Goal: Task Accomplishment & Management: Manage account settings

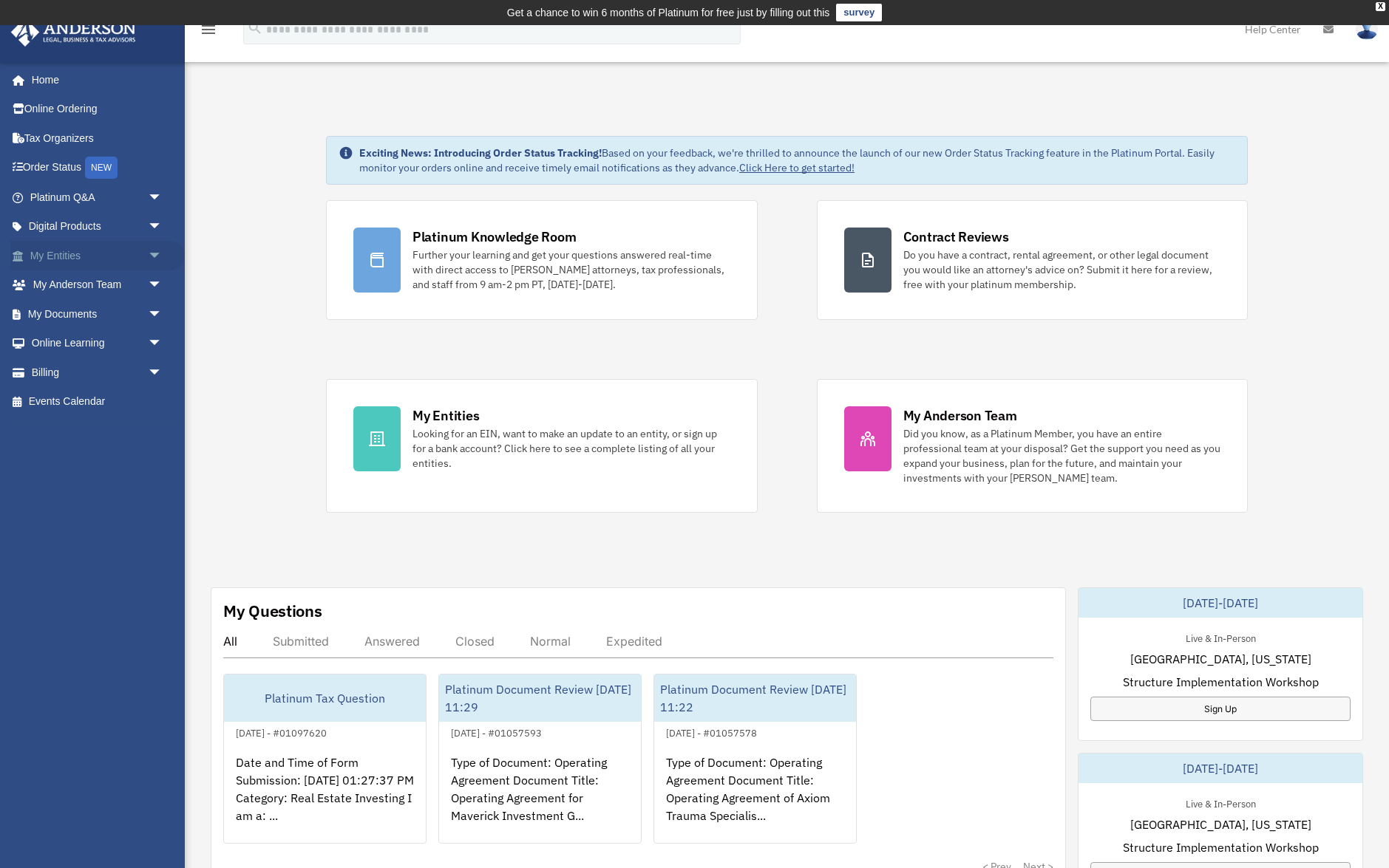
click at [156, 257] on span "arrow_drop_down" at bounding box center [163, 255] width 30 height 30
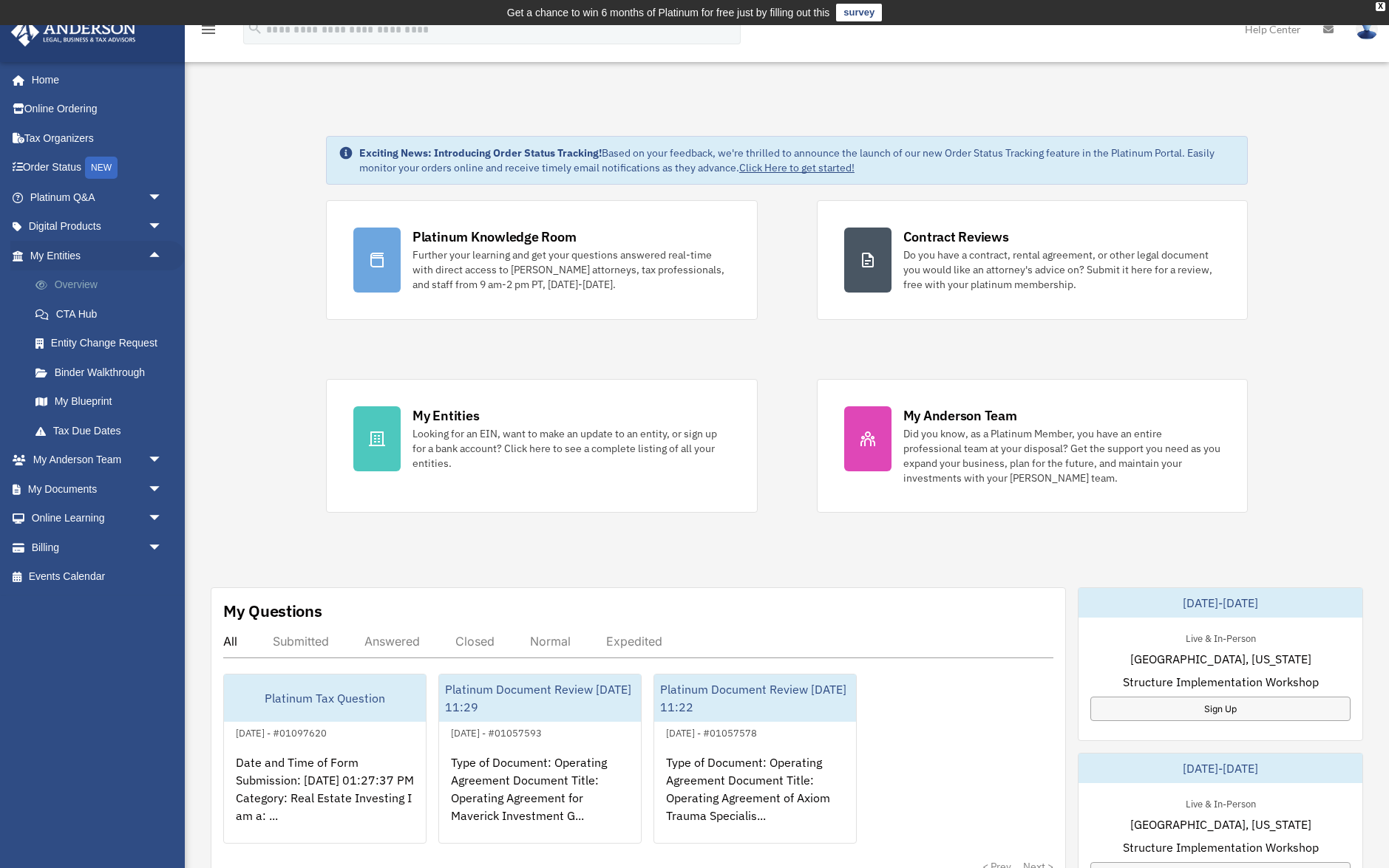
click at [82, 287] on link "Overview" at bounding box center [103, 285] width 164 height 30
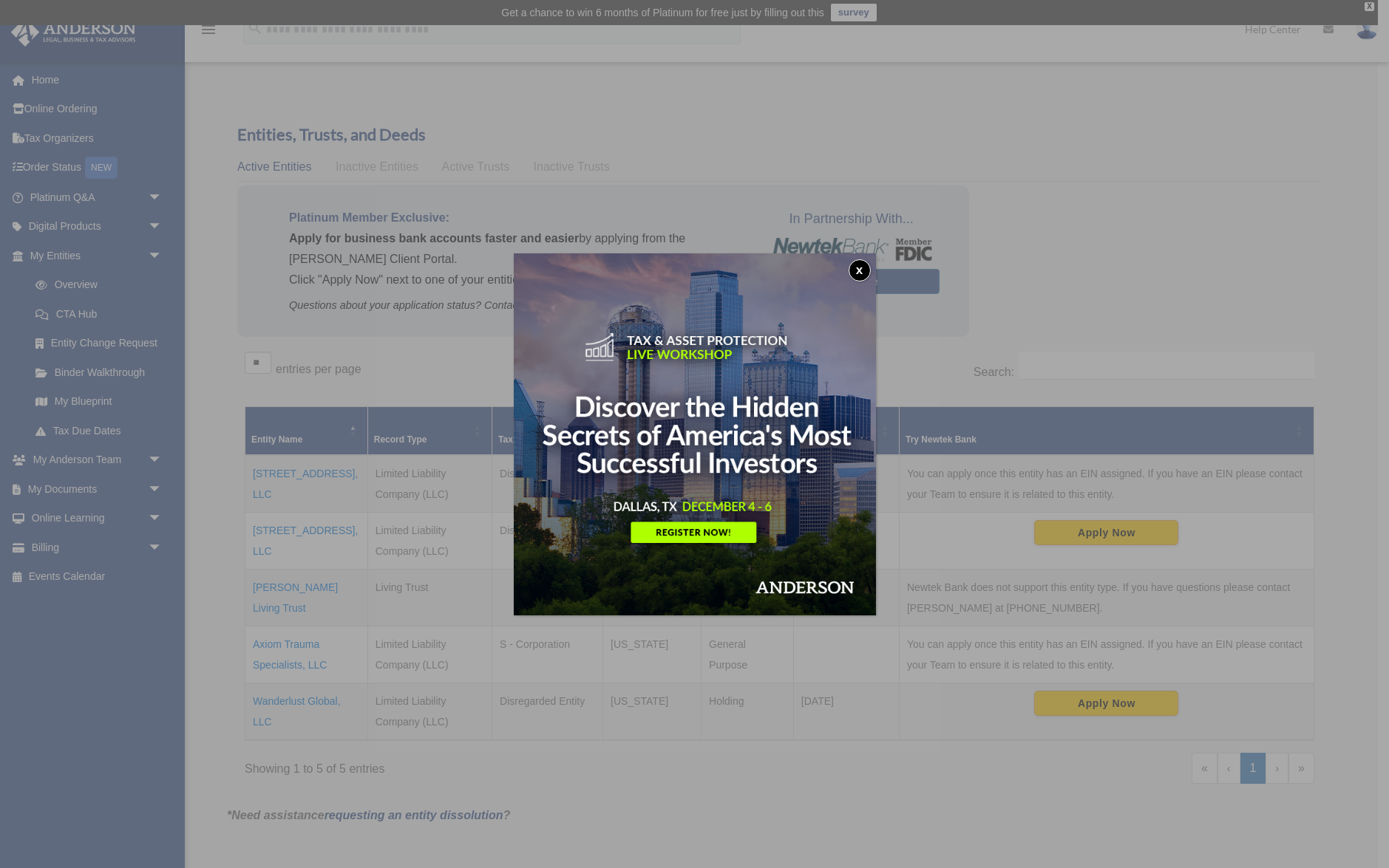
click at [863, 266] on button "x" at bounding box center [859, 270] width 22 height 22
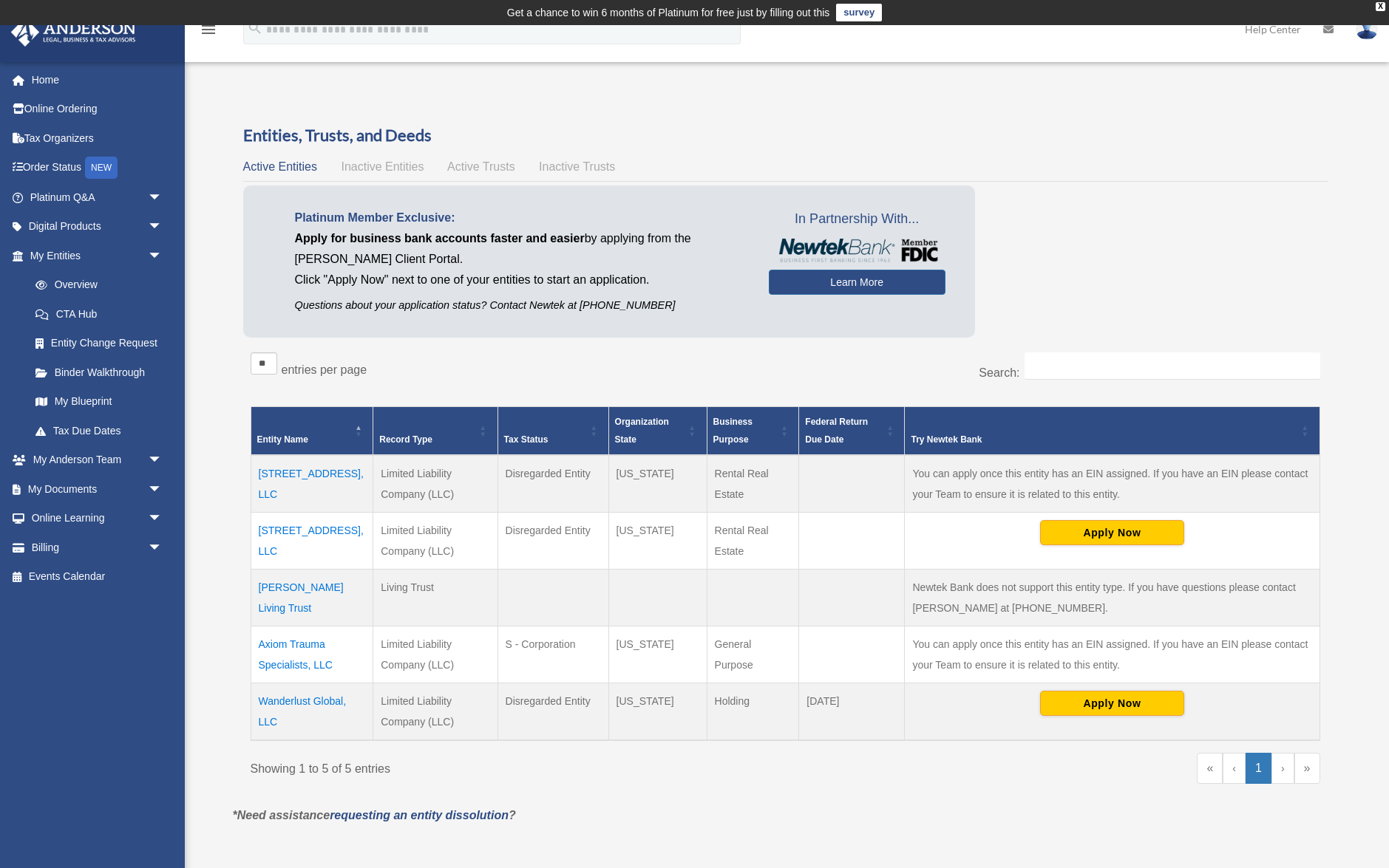
click at [312, 527] on td "[STREET_ADDRESS], LLC" at bounding box center [311, 541] width 122 height 57
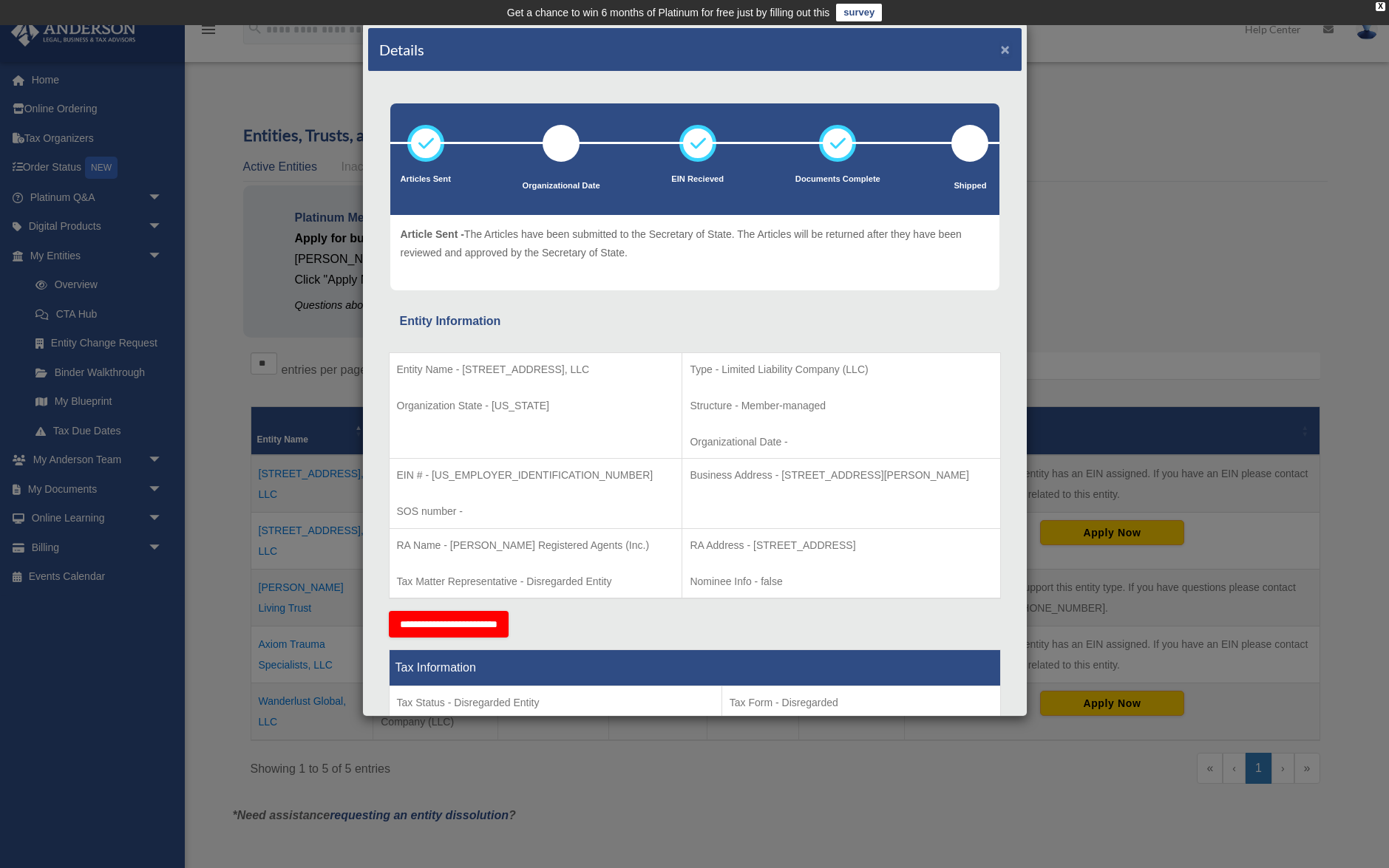
click at [1004, 51] on button "×" at bounding box center [1006, 49] width 10 height 15
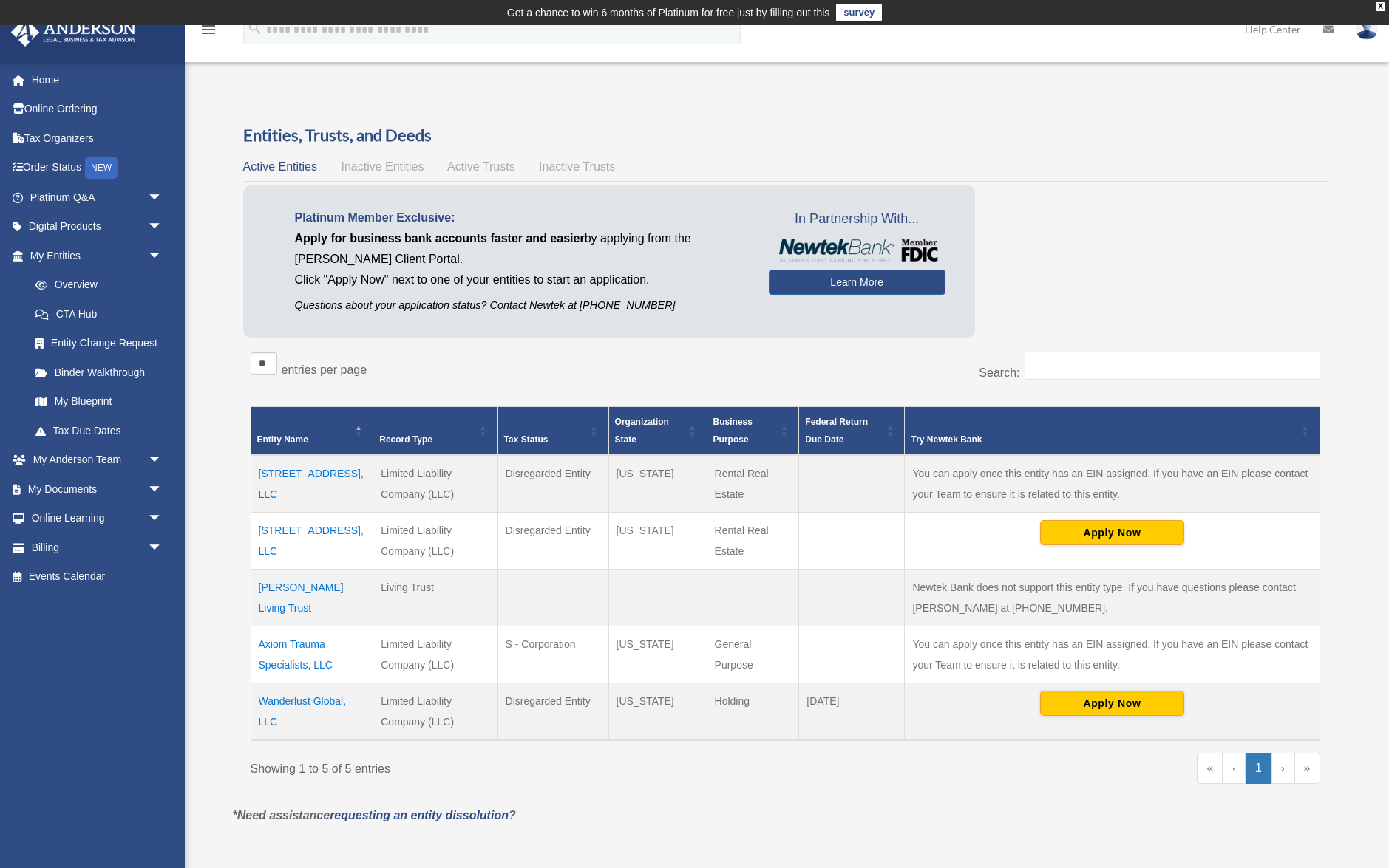
click at [296, 696] on td "Wanderlust Global, LLC" at bounding box center [311, 712] width 122 height 57
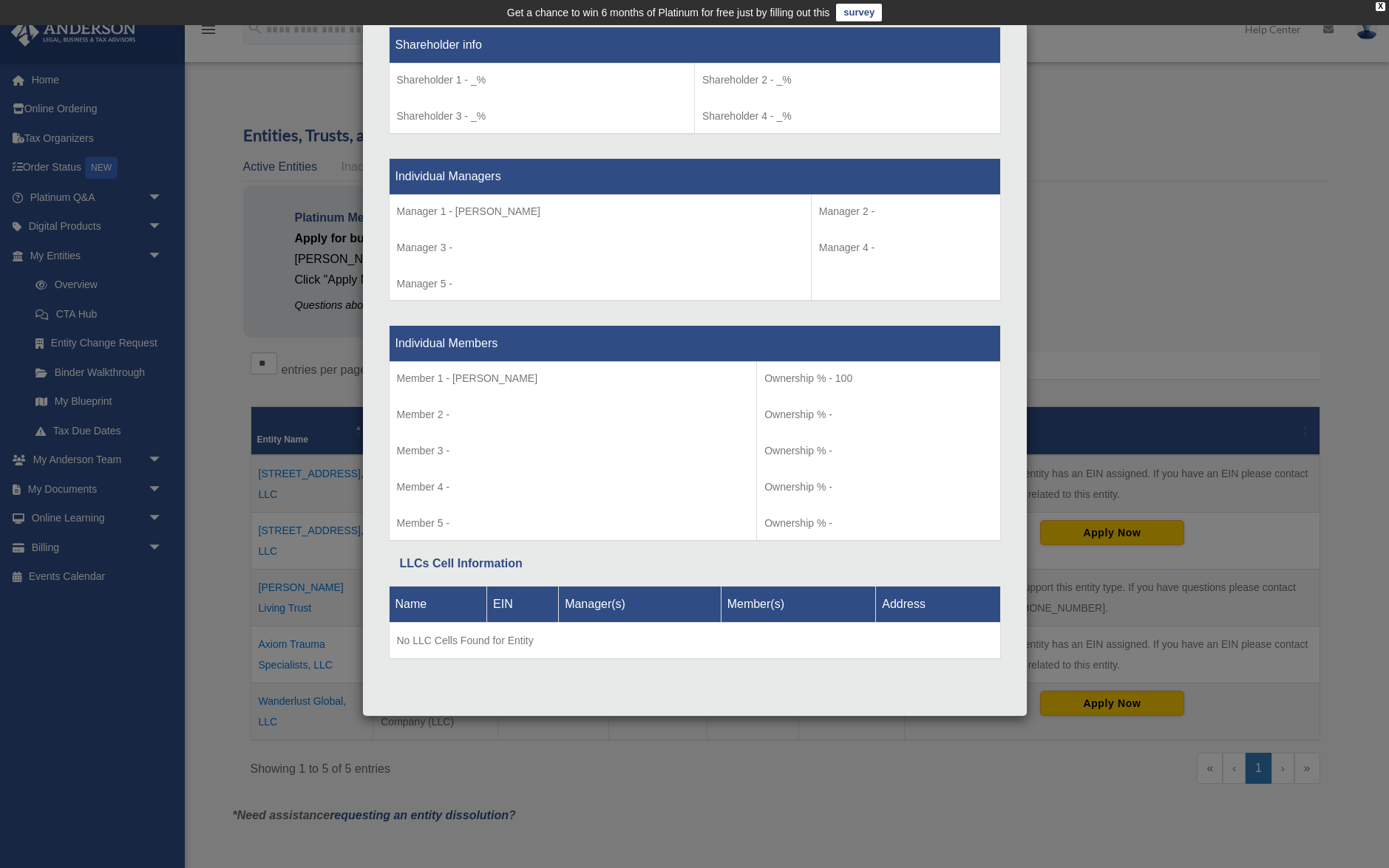
scroll to position [329, 0]
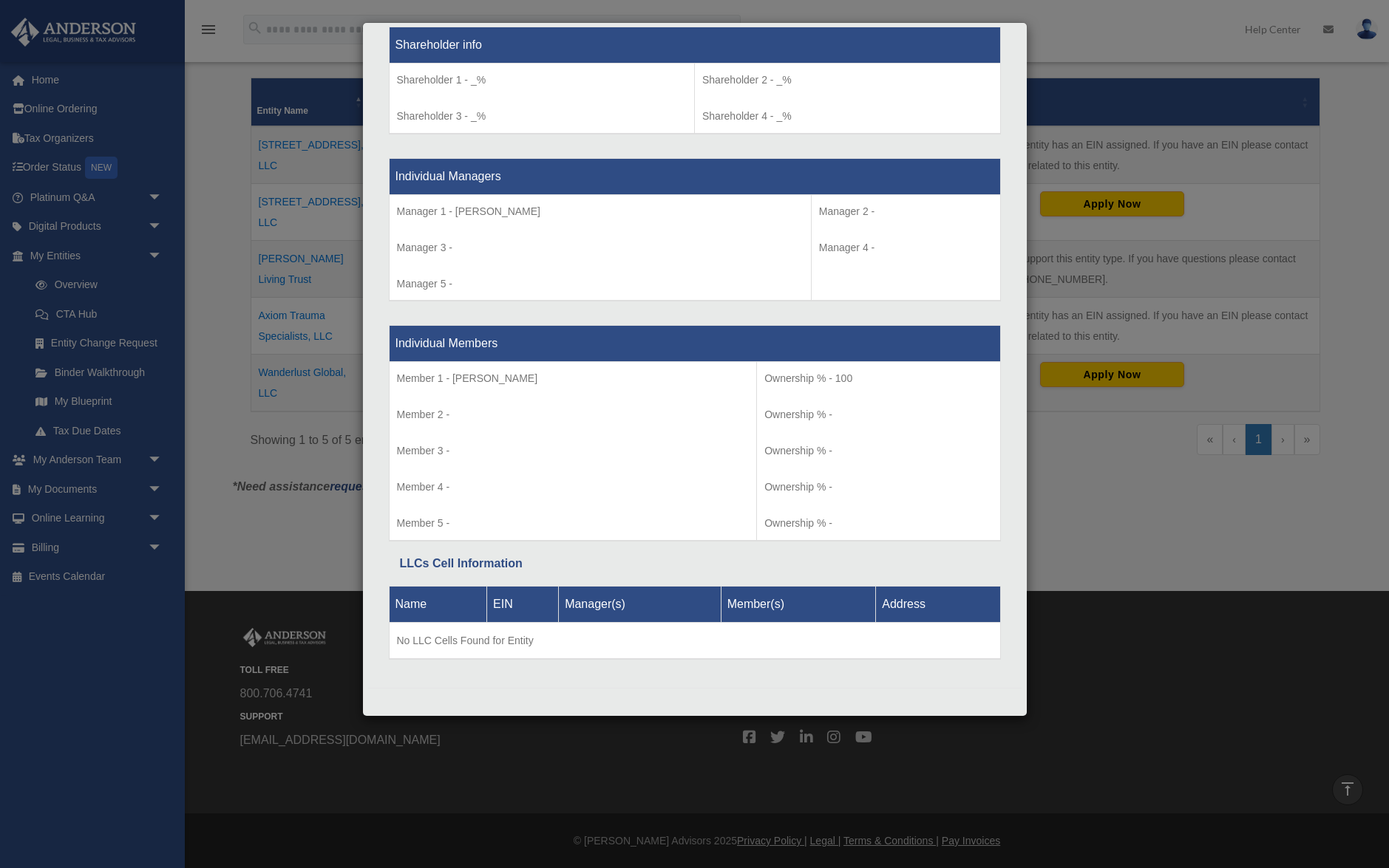
click at [152, 663] on div "Details × Articles Sent Organizational Date" at bounding box center [694, 434] width 1389 height 868
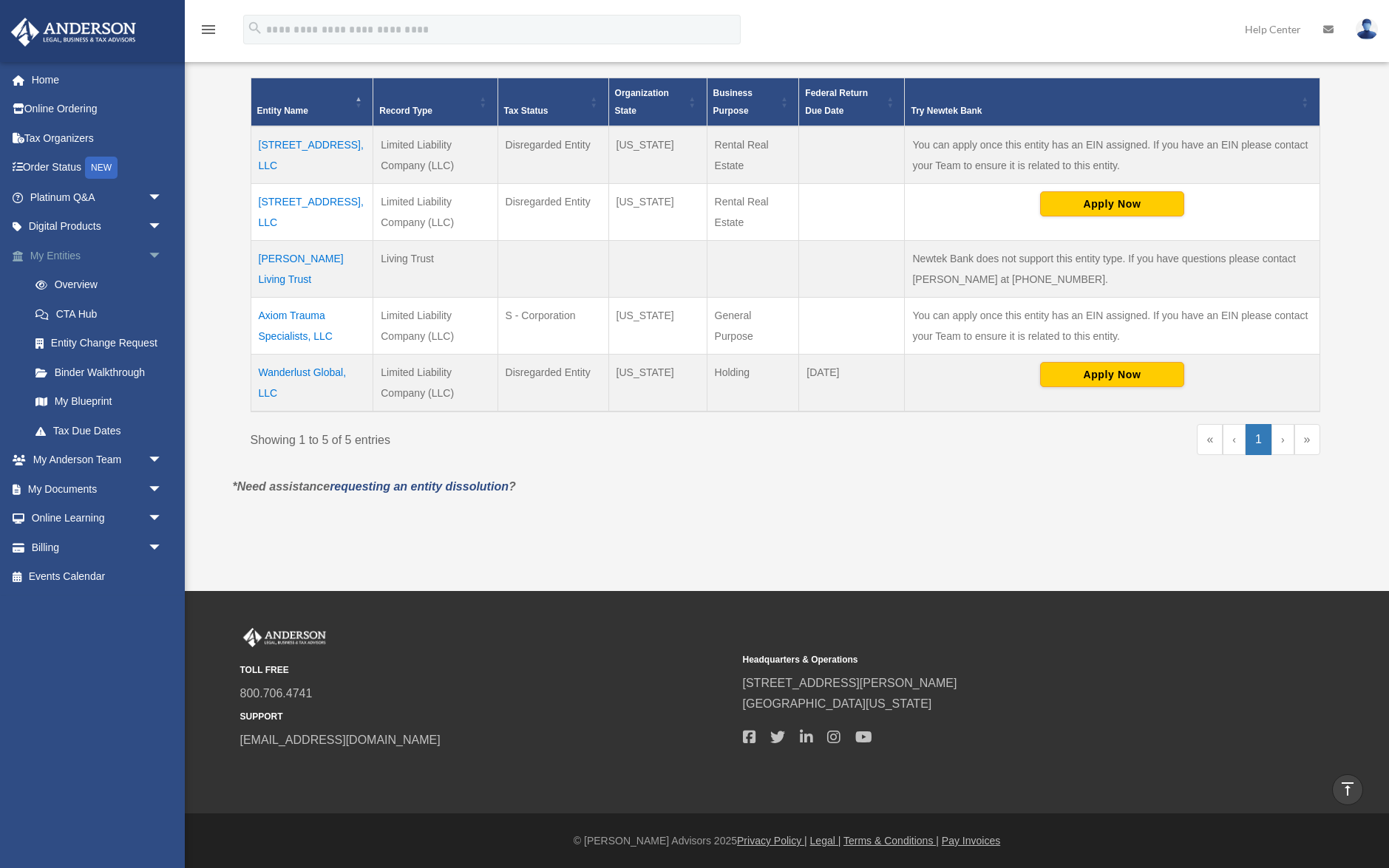
click at [157, 253] on span "arrow_drop_down" at bounding box center [163, 255] width 30 height 30
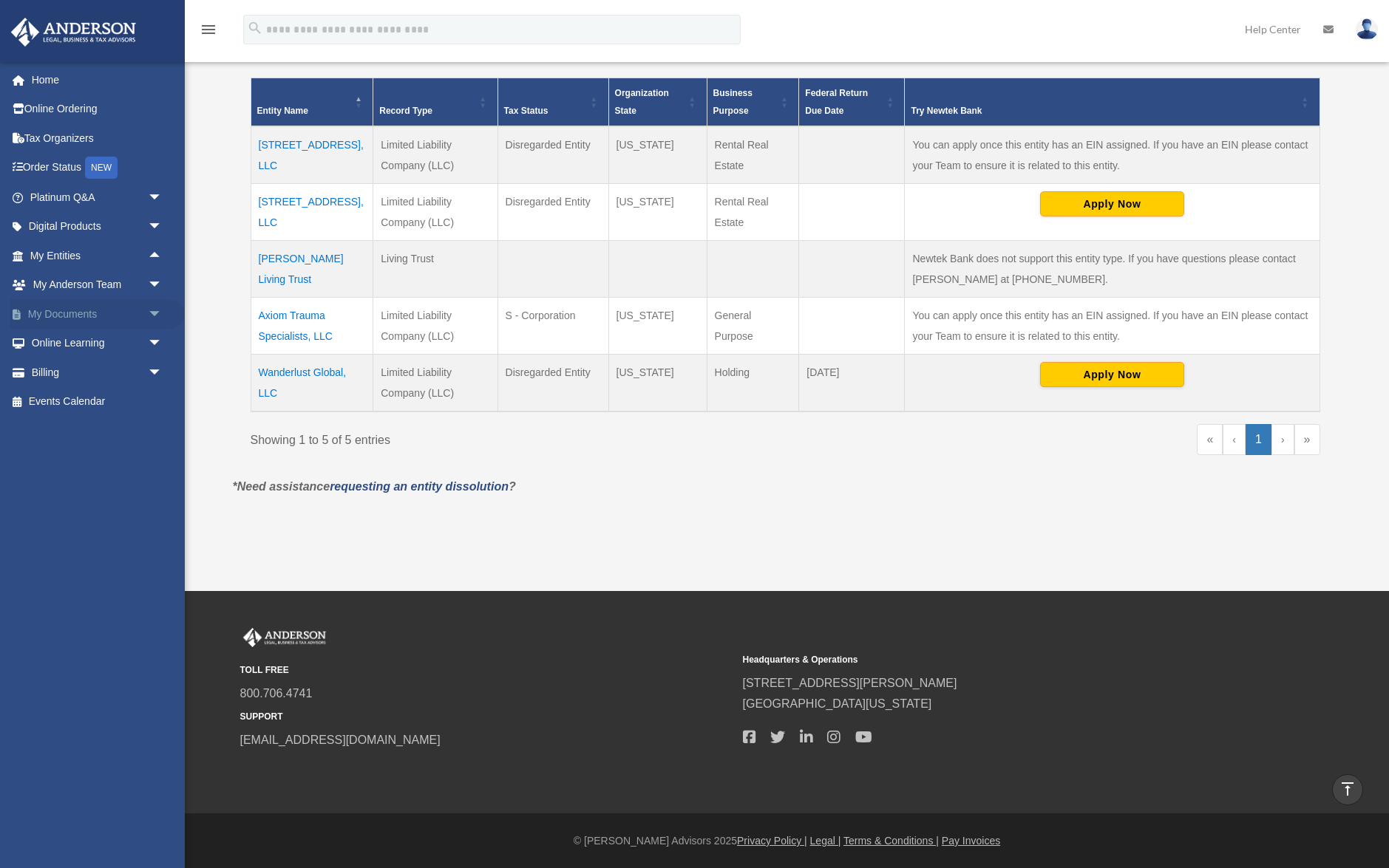
click at [83, 320] on link "My Documents arrow_drop_down" at bounding box center [97, 314] width 174 height 30
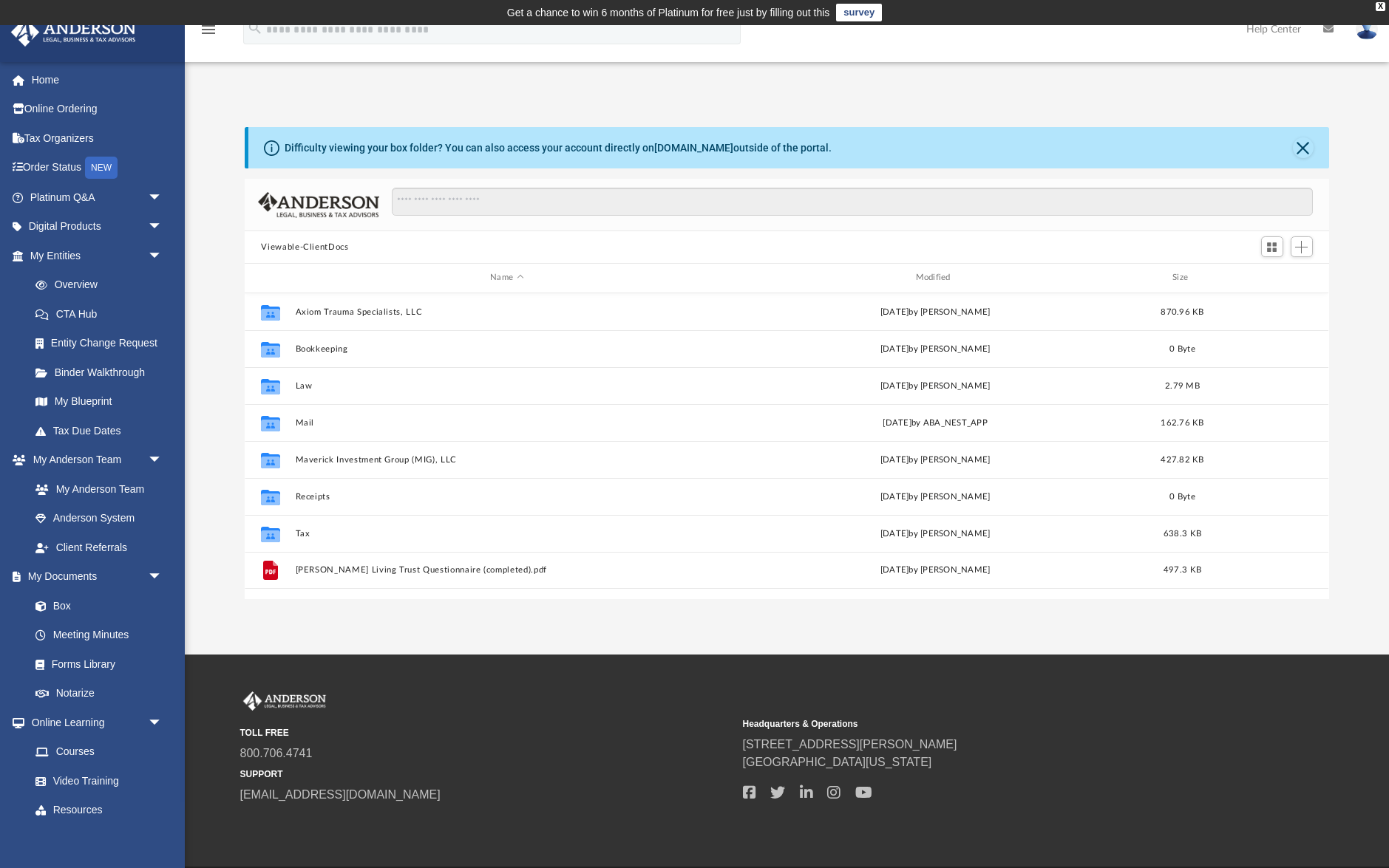
scroll to position [336, 1084]
click at [79, 605] on link "Box" at bounding box center [103, 606] width 164 height 30
click at [63, 604] on link "Box" at bounding box center [103, 606] width 164 height 30
click at [727, 147] on div "Difficulty viewing your box folder? You can also access your account directly o…" at bounding box center [557, 147] width 547 height 15
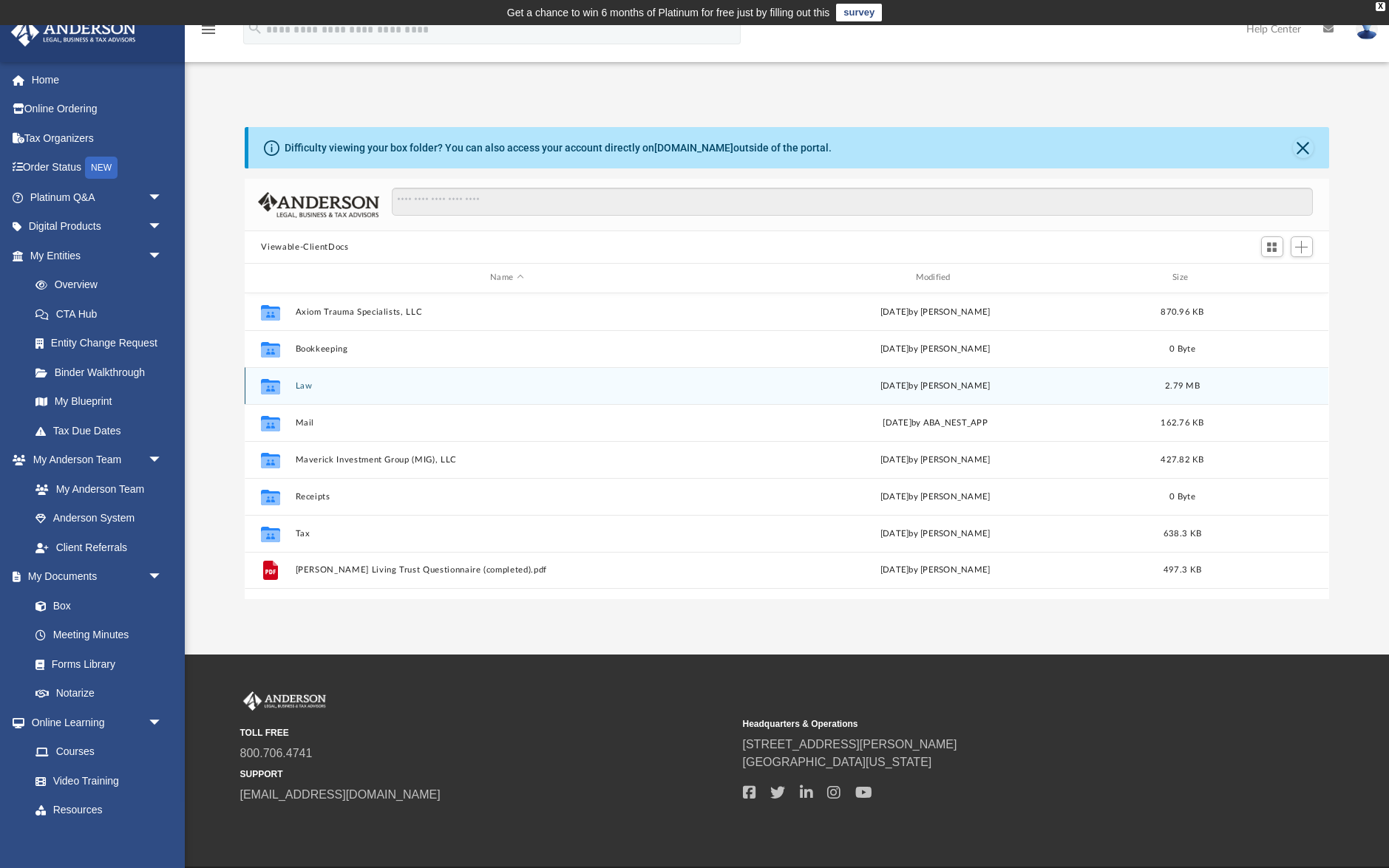
click at [303, 385] on button "Law" at bounding box center [506, 386] width 422 height 10
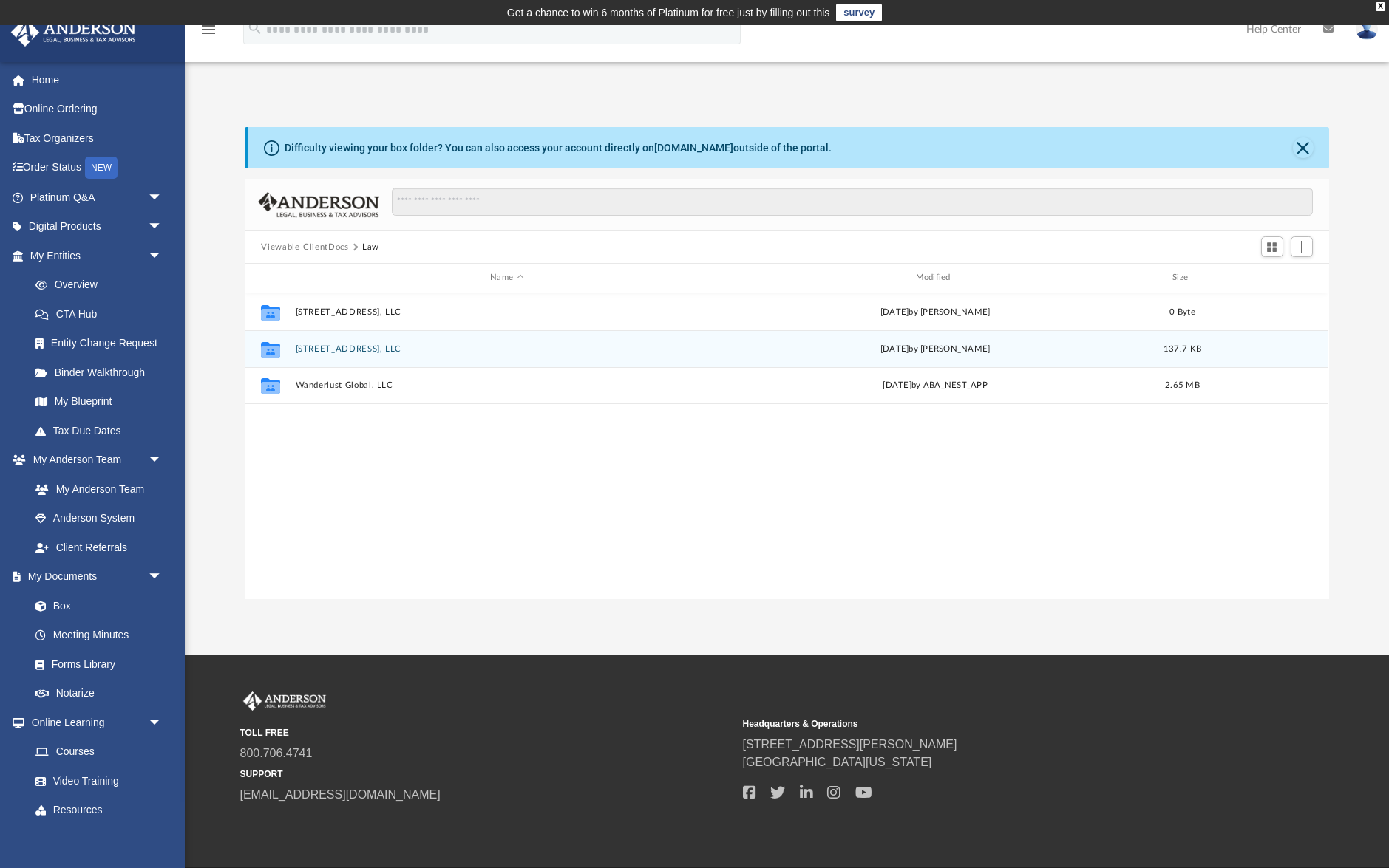
click at [360, 350] on button "[STREET_ADDRESS], LLC" at bounding box center [506, 349] width 422 height 10
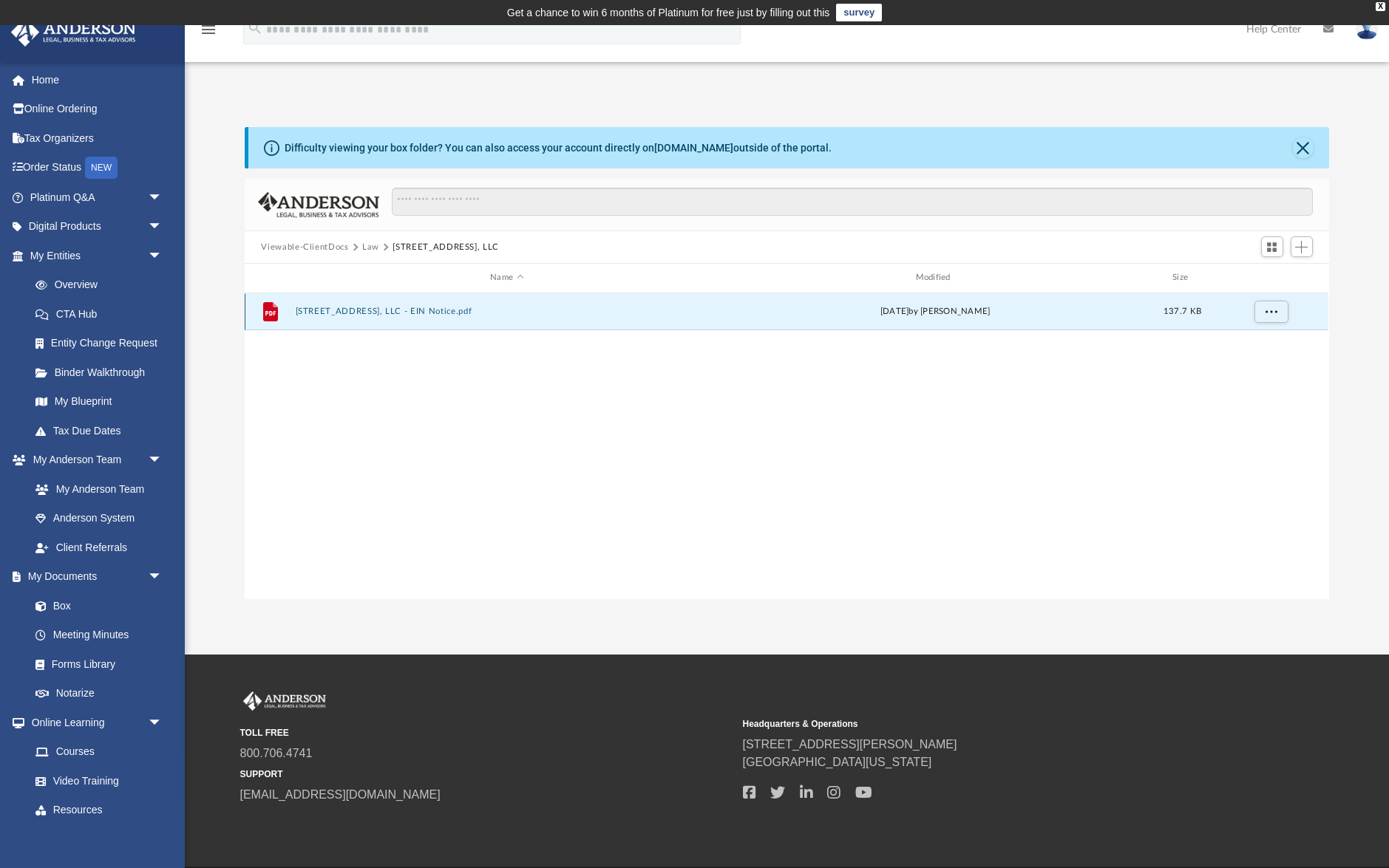
click at [400, 313] on button "5475 Rally Ct, LLC - EIN Notice.pdf" at bounding box center [506, 312] width 422 height 10
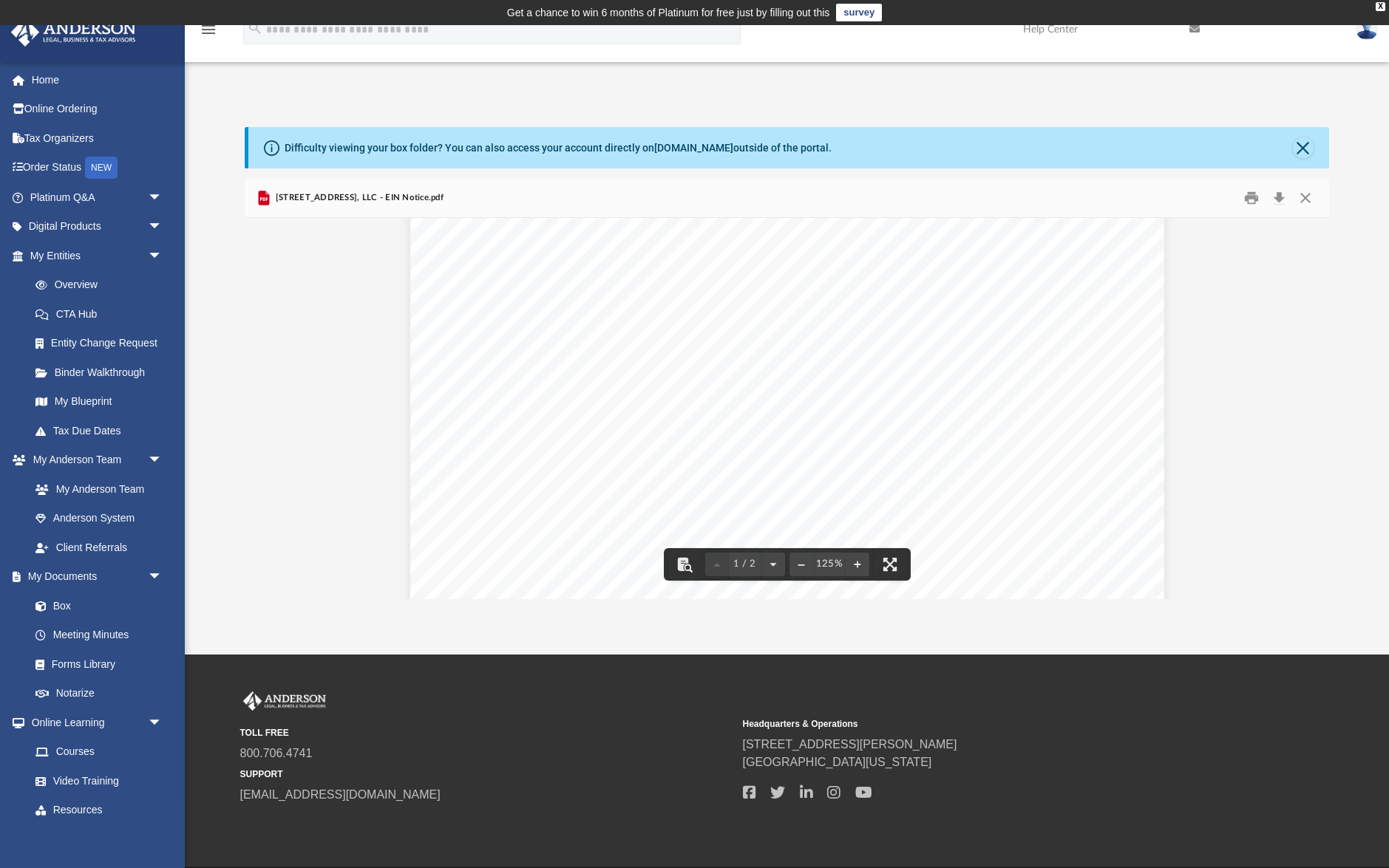
scroll to position [0, 0]
click at [1308, 194] on button "Close" at bounding box center [1305, 198] width 27 height 23
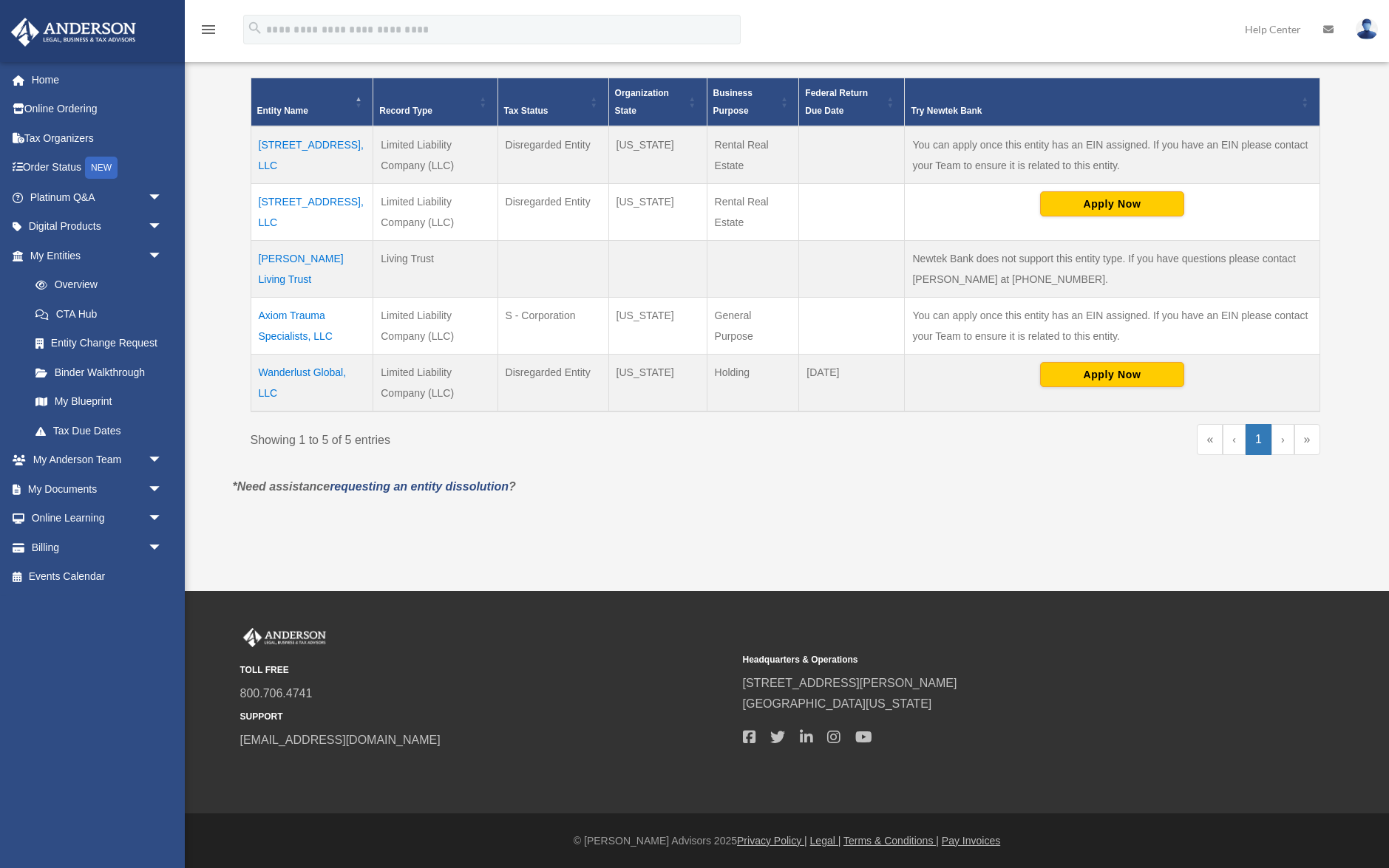
scroll to position [329, 0]
click at [312, 148] on td "[STREET_ADDRESS], LLC" at bounding box center [311, 155] width 122 height 57
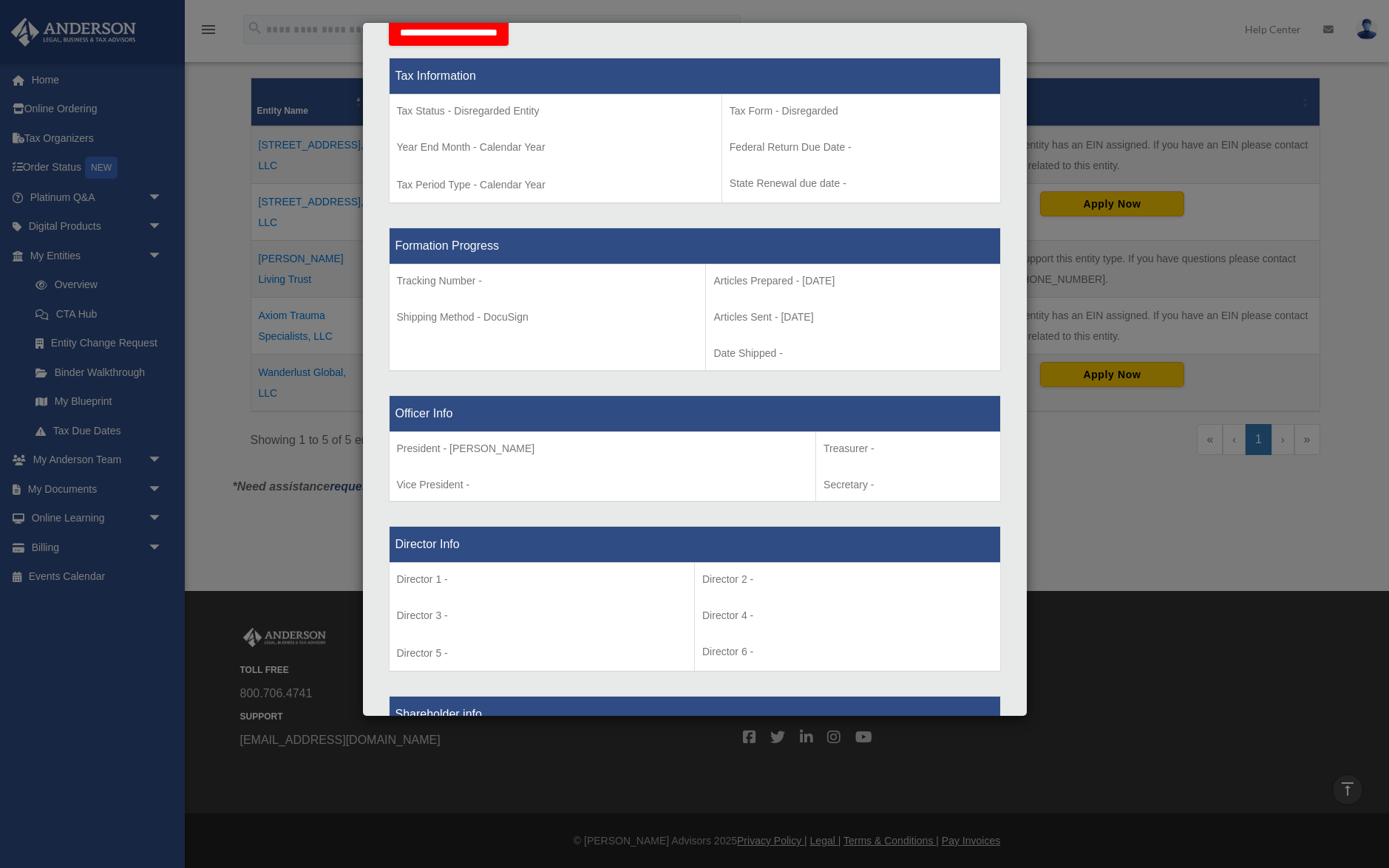
scroll to position [1057, 0]
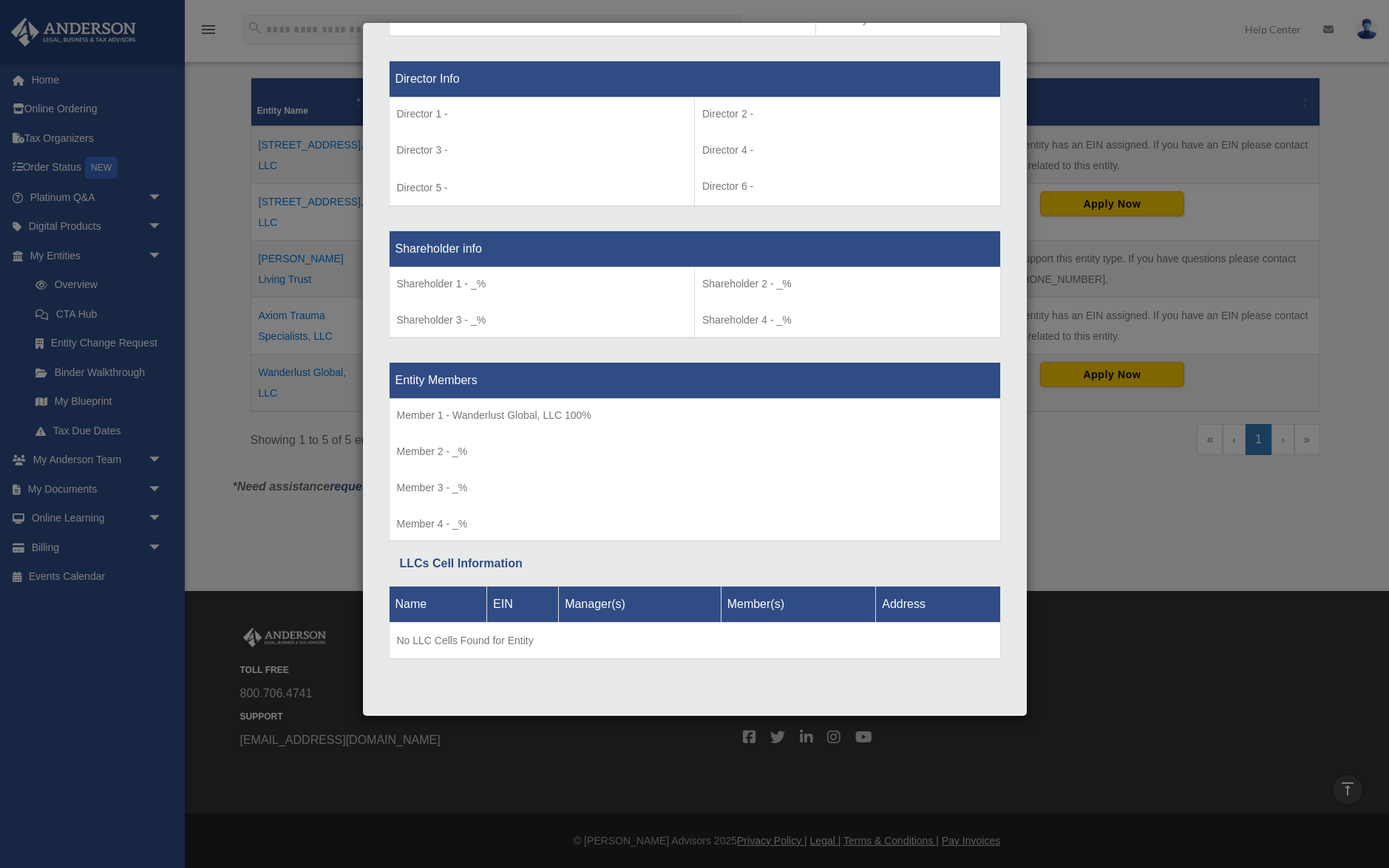
click at [1072, 449] on div "Details × Articles Sent Organizational Date" at bounding box center [694, 434] width 1389 height 868
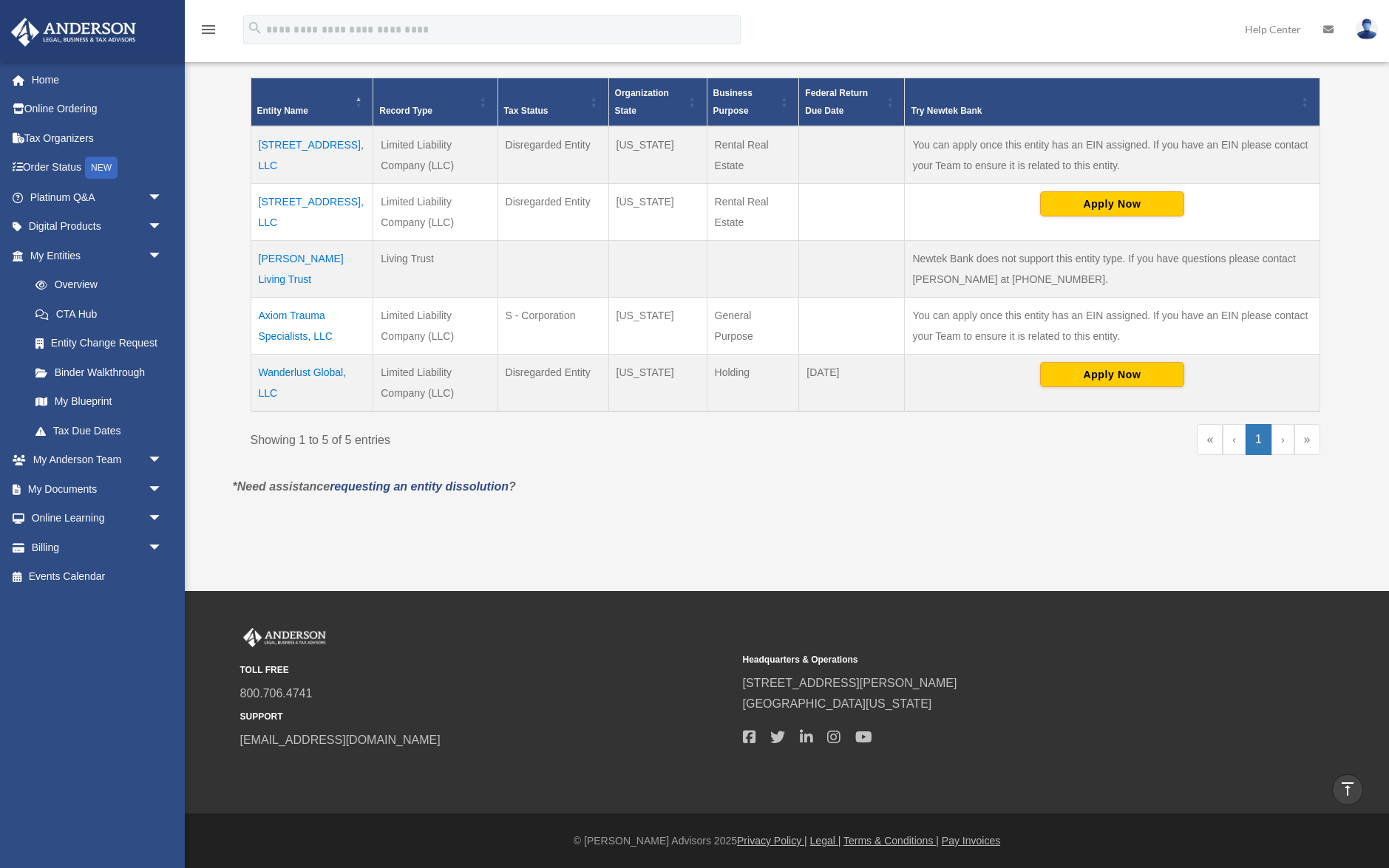
click at [317, 144] on td "[STREET_ADDRESS], LLC" at bounding box center [311, 155] width 122 height 57
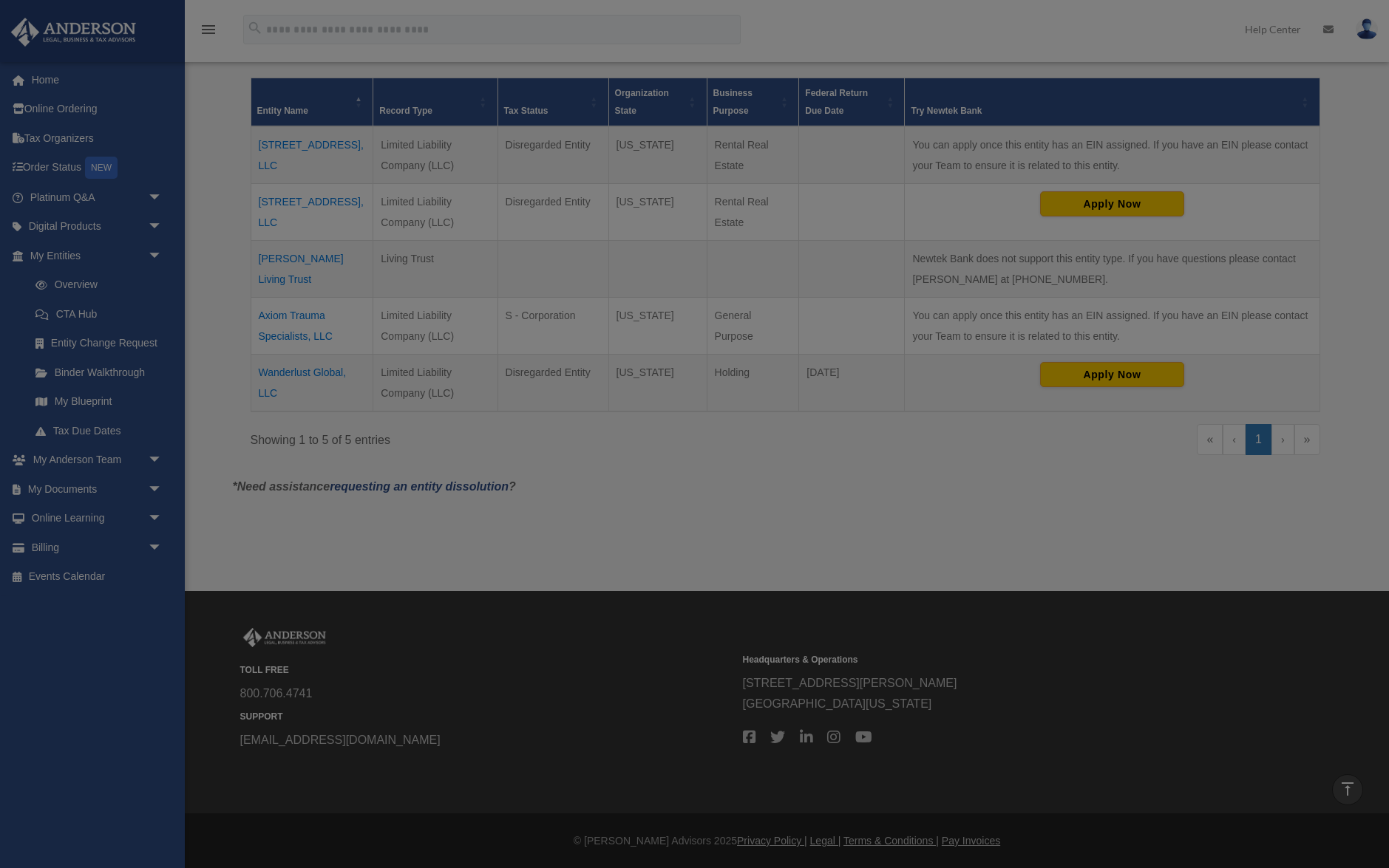
scroll to position [0, 0]
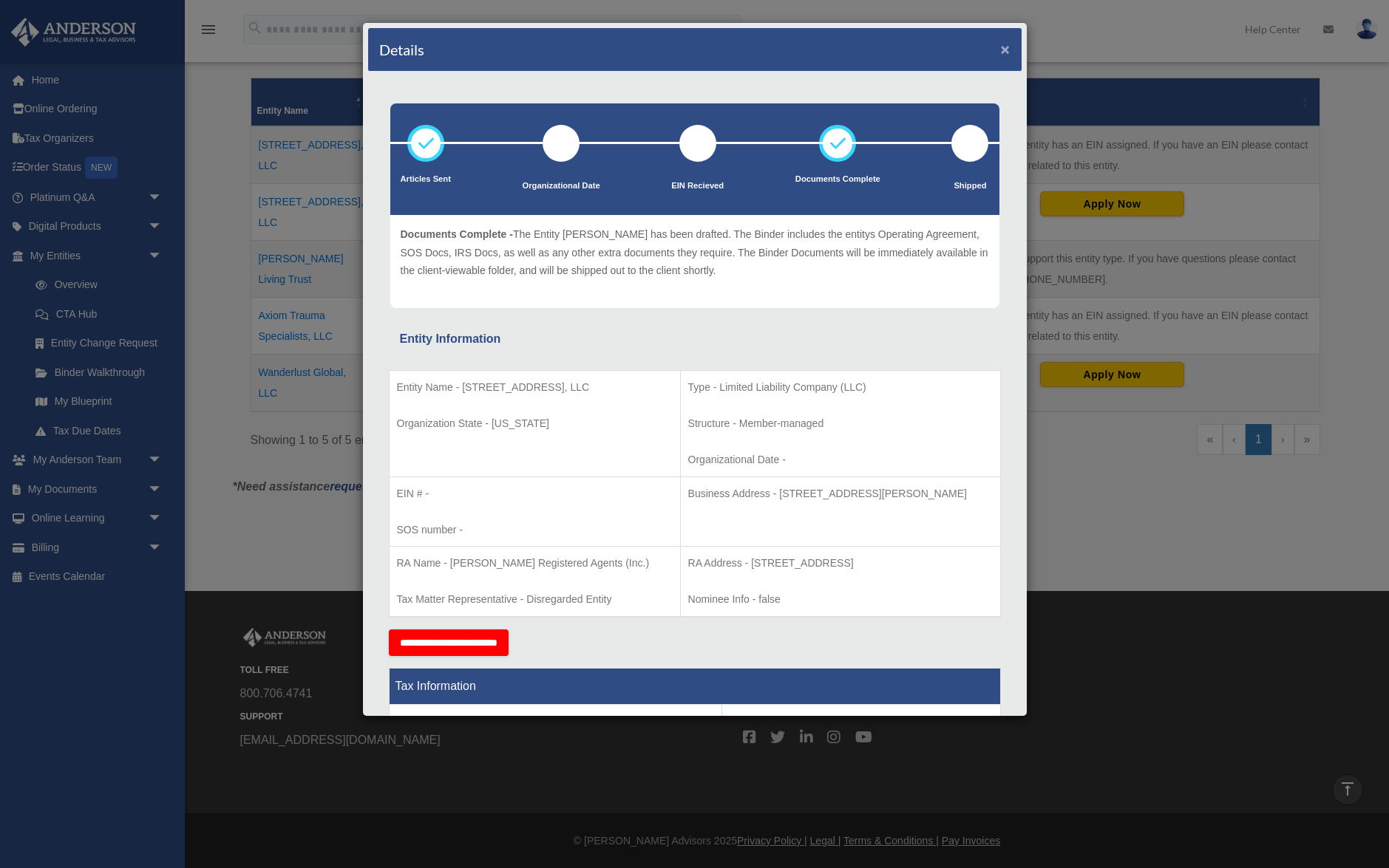
click at [1006, 51] on button "×" at bounding box center [1006, 49] width 10 height 15
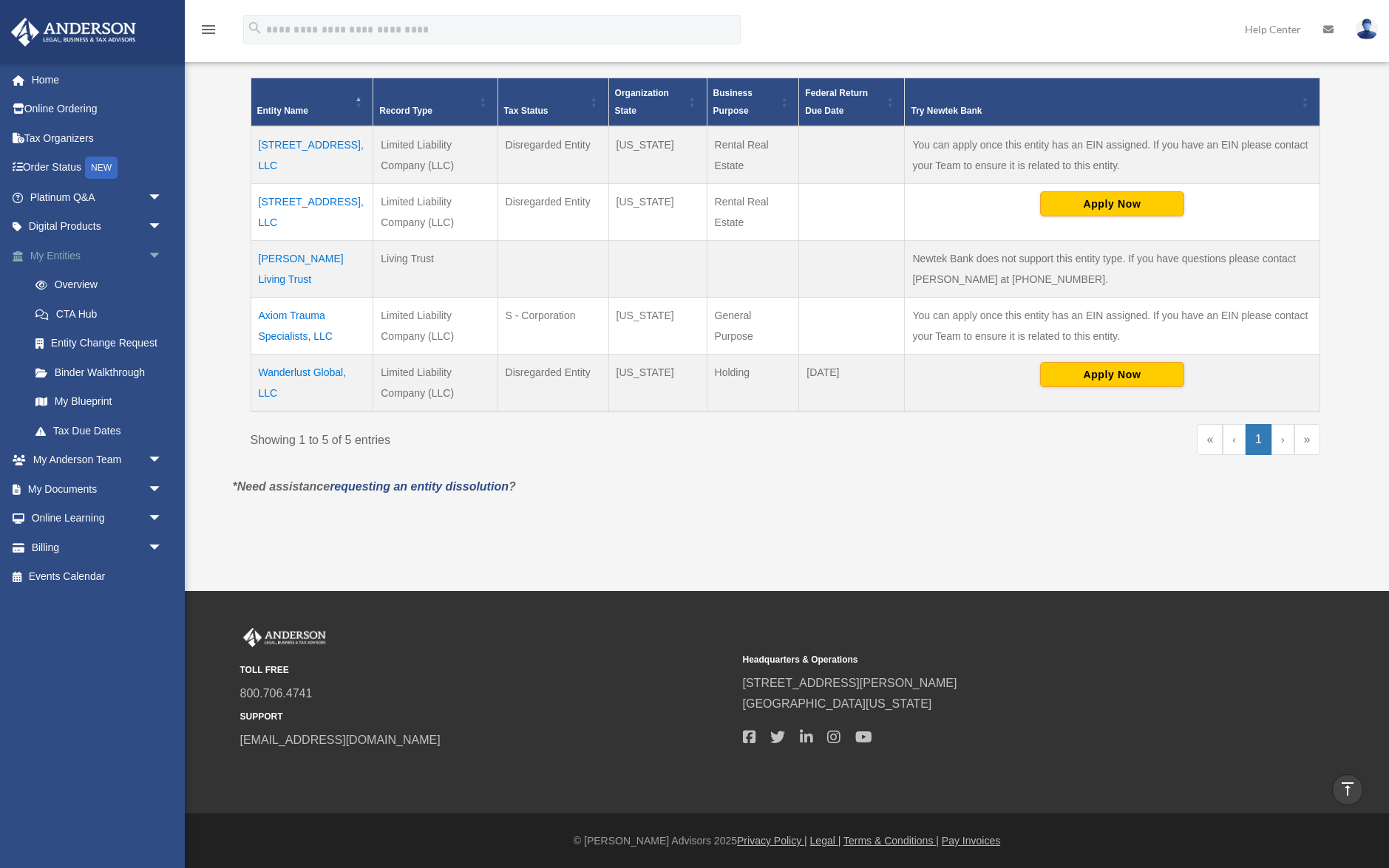
click at [111, 253] on link "My Entities arrow_drop_down" at bounding box center [97, 255] width 174 height 30
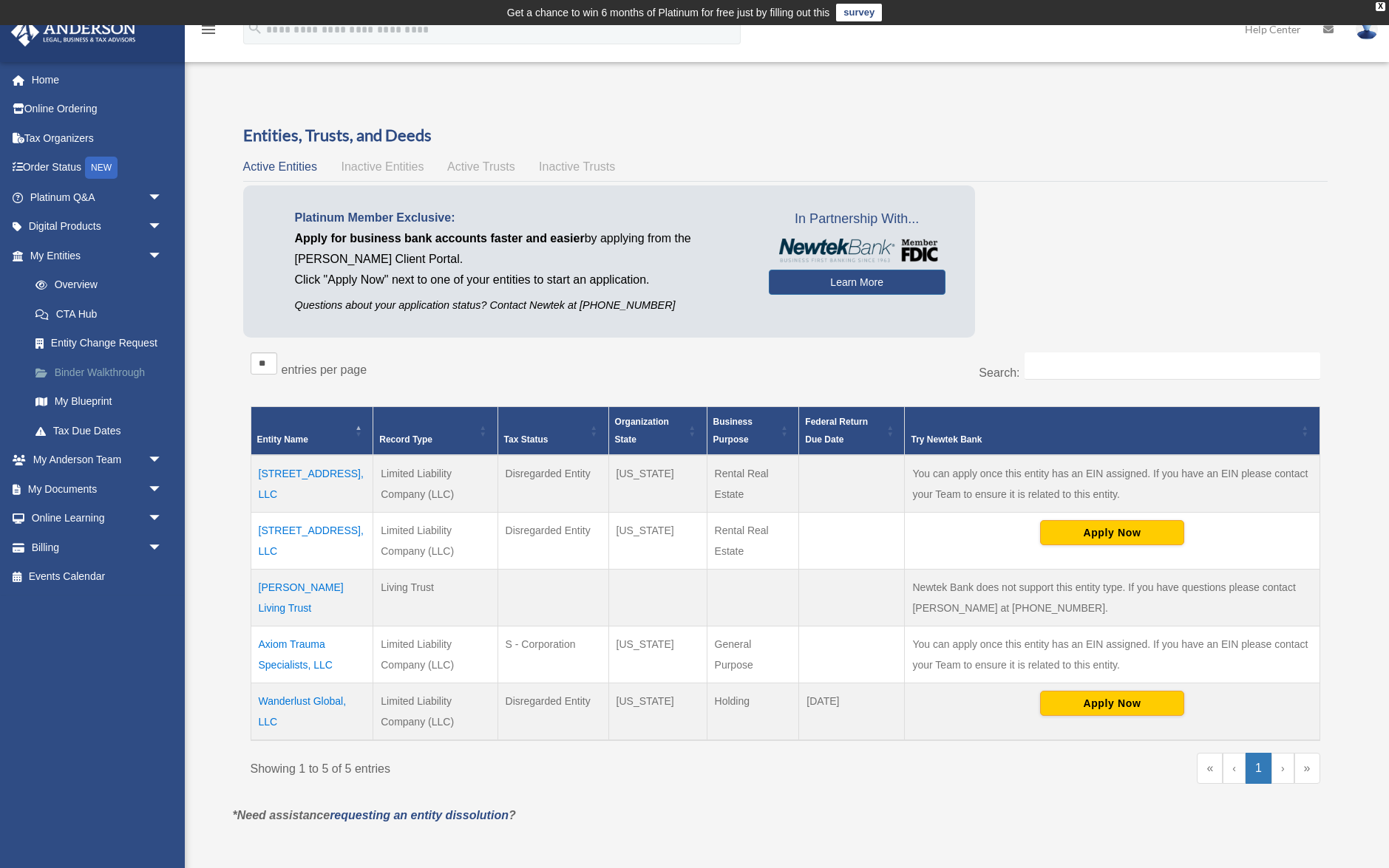
click at [105, 375] on link "Binder Walkthrough" at bounding box center [103, 372] width 164 height 30
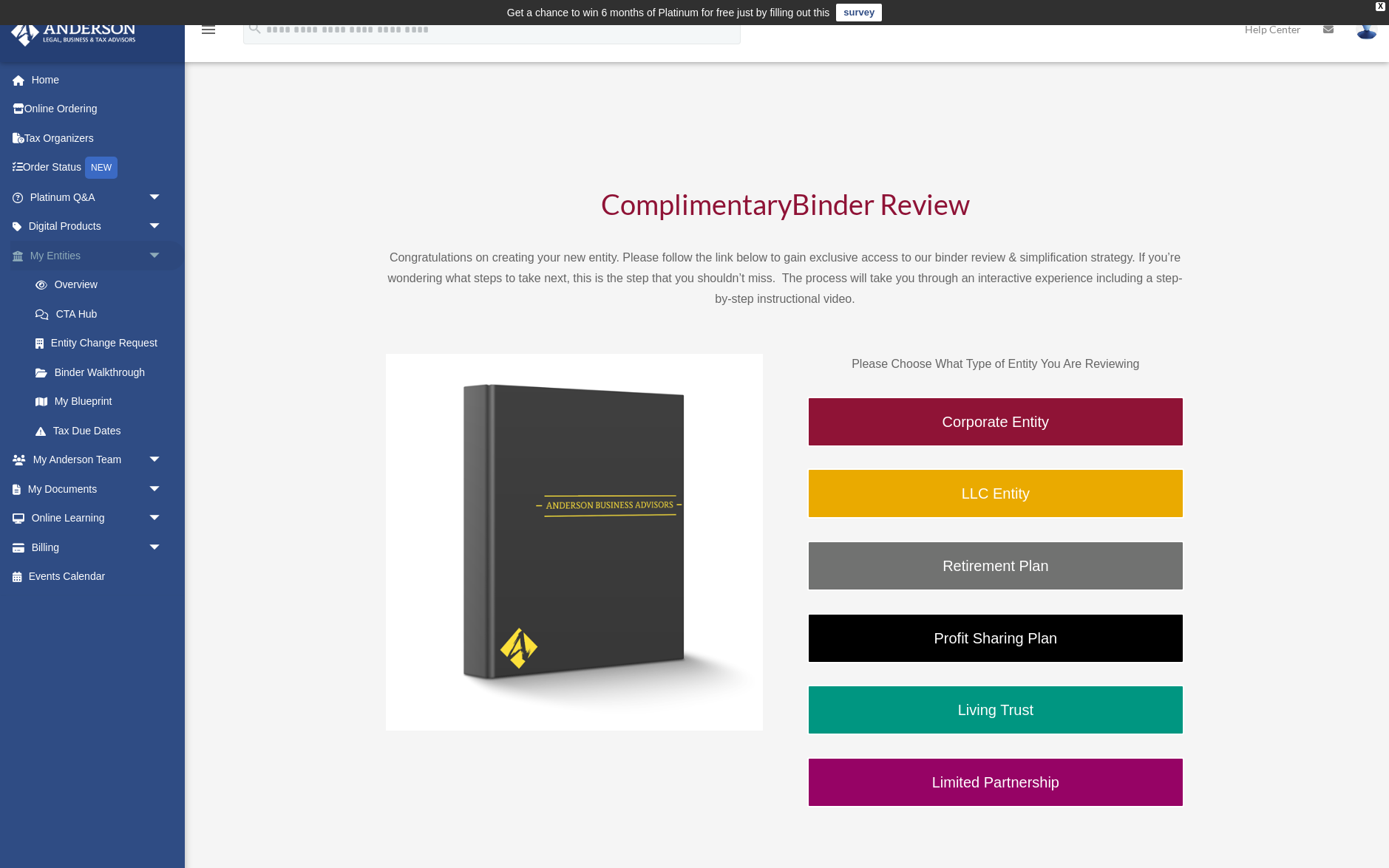
click at [130, 257] on link "My Entities arrow_drop_down" at bounding box center [97, 255] width 174 height 30
click at [156, 252] on span "arrow_drop_down" at bounding box center [163, 255] width 30 height 30
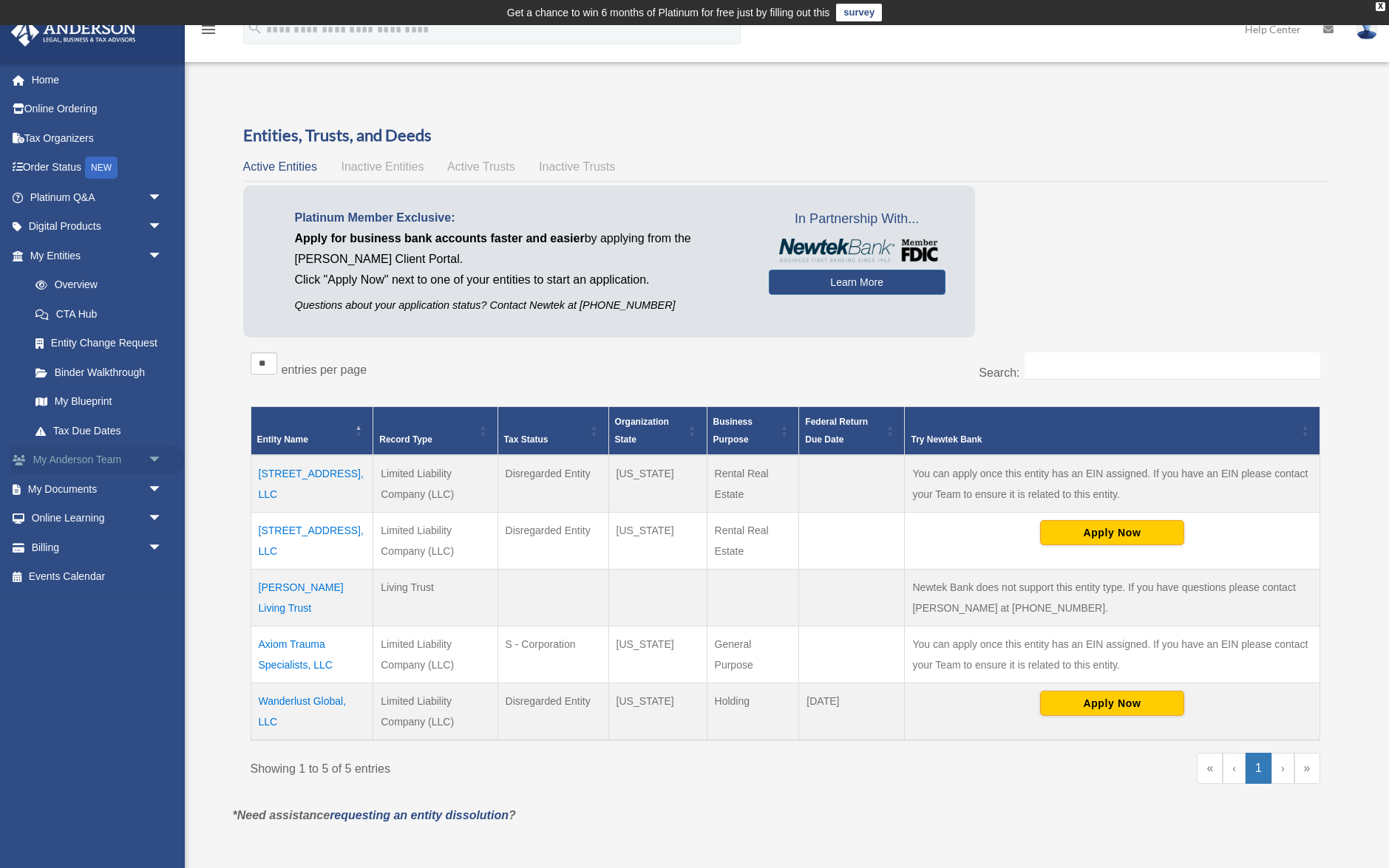
click at [148, 457] on span "arrow_drop_down" at bounding box center [163, 460] width 30 height 30
click at [156, 453] on span "arrow_drop_up" at bounding box center [163, 460] width 30 height 30
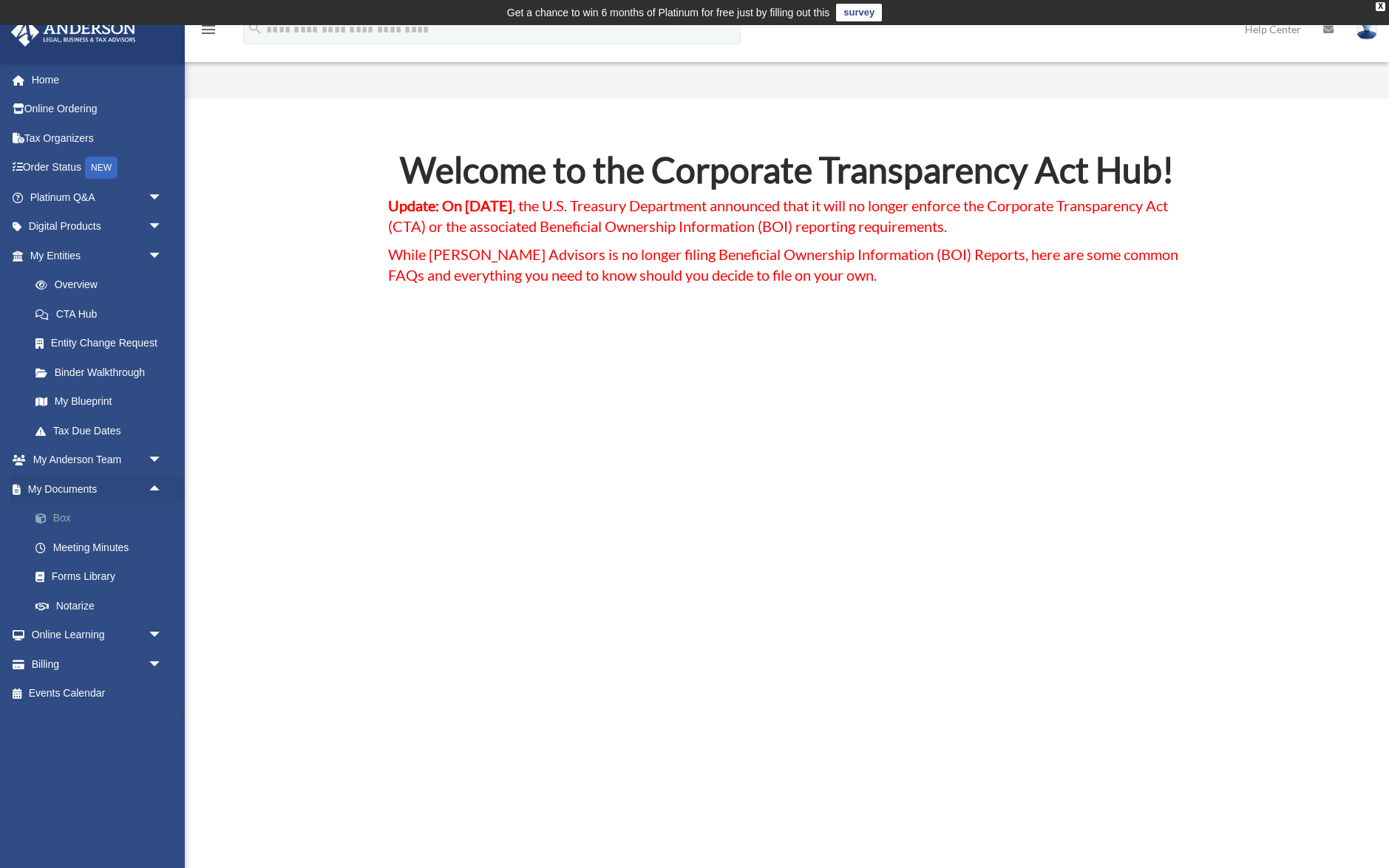
click at [61, 525] on link "Box" at bounding box center [103, 518] width 164 height 30
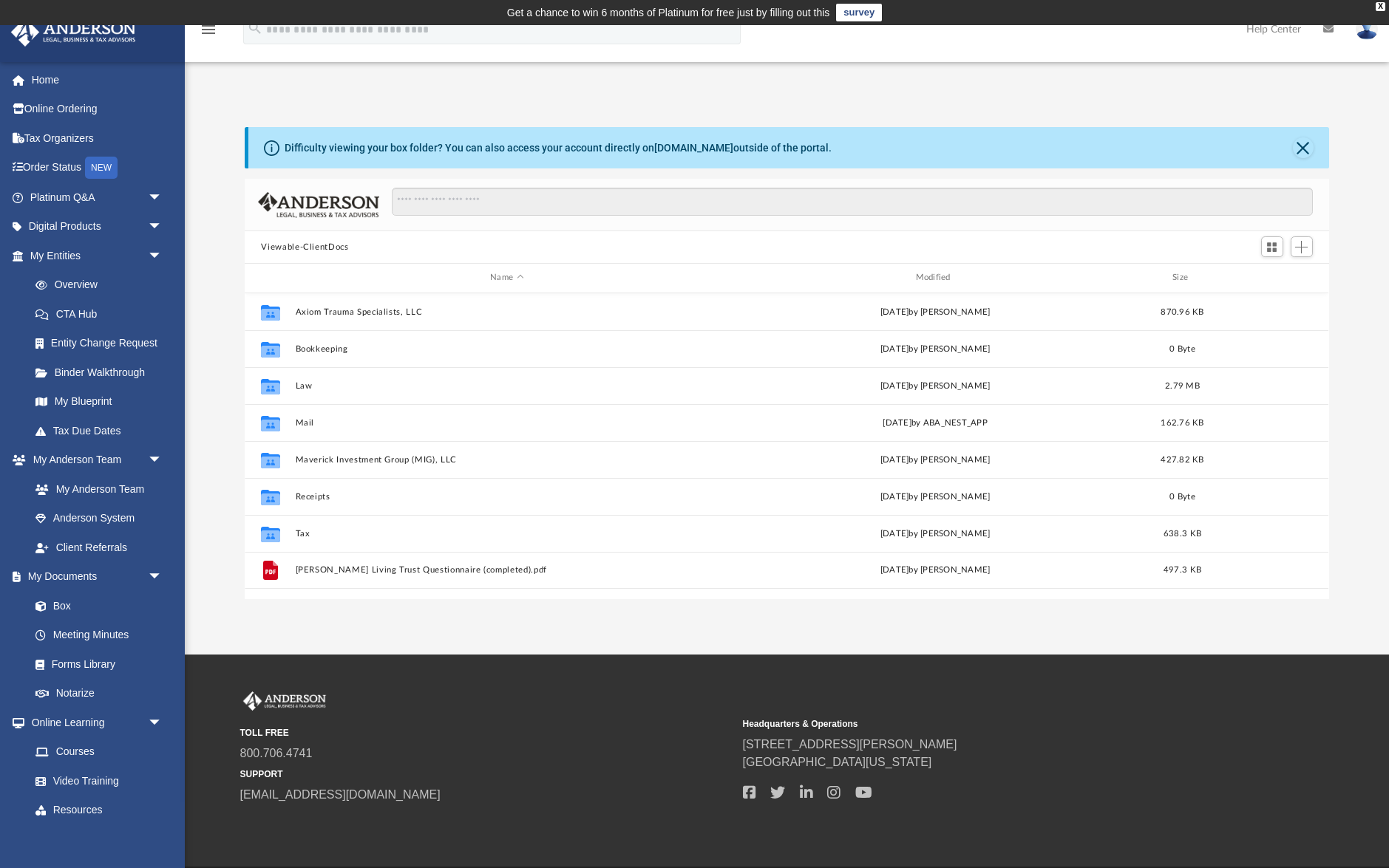
scroll to position [336, 1084]
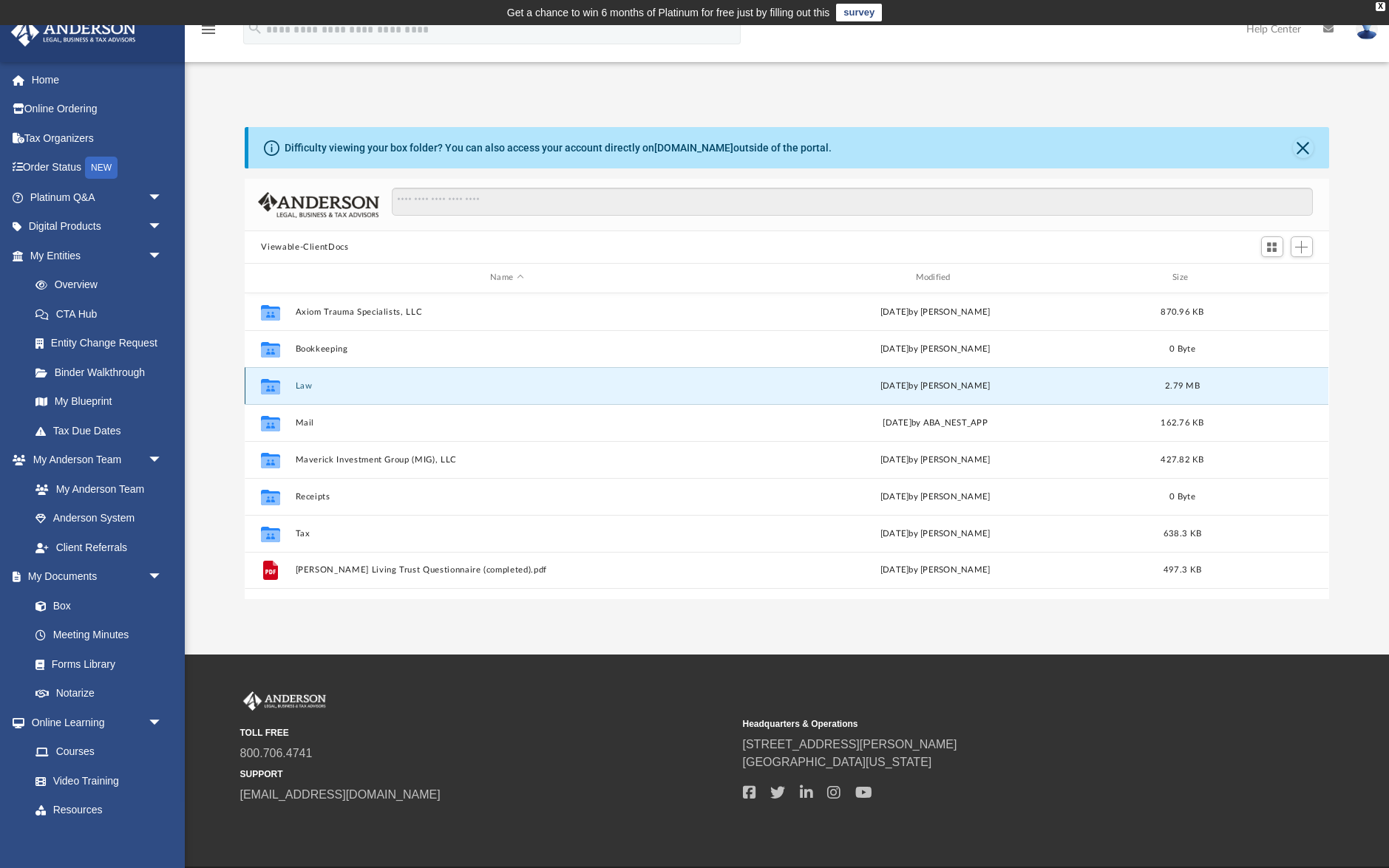
click at [298, 388] on button "Law" at bounding box center [506, 386] width 422 height 10
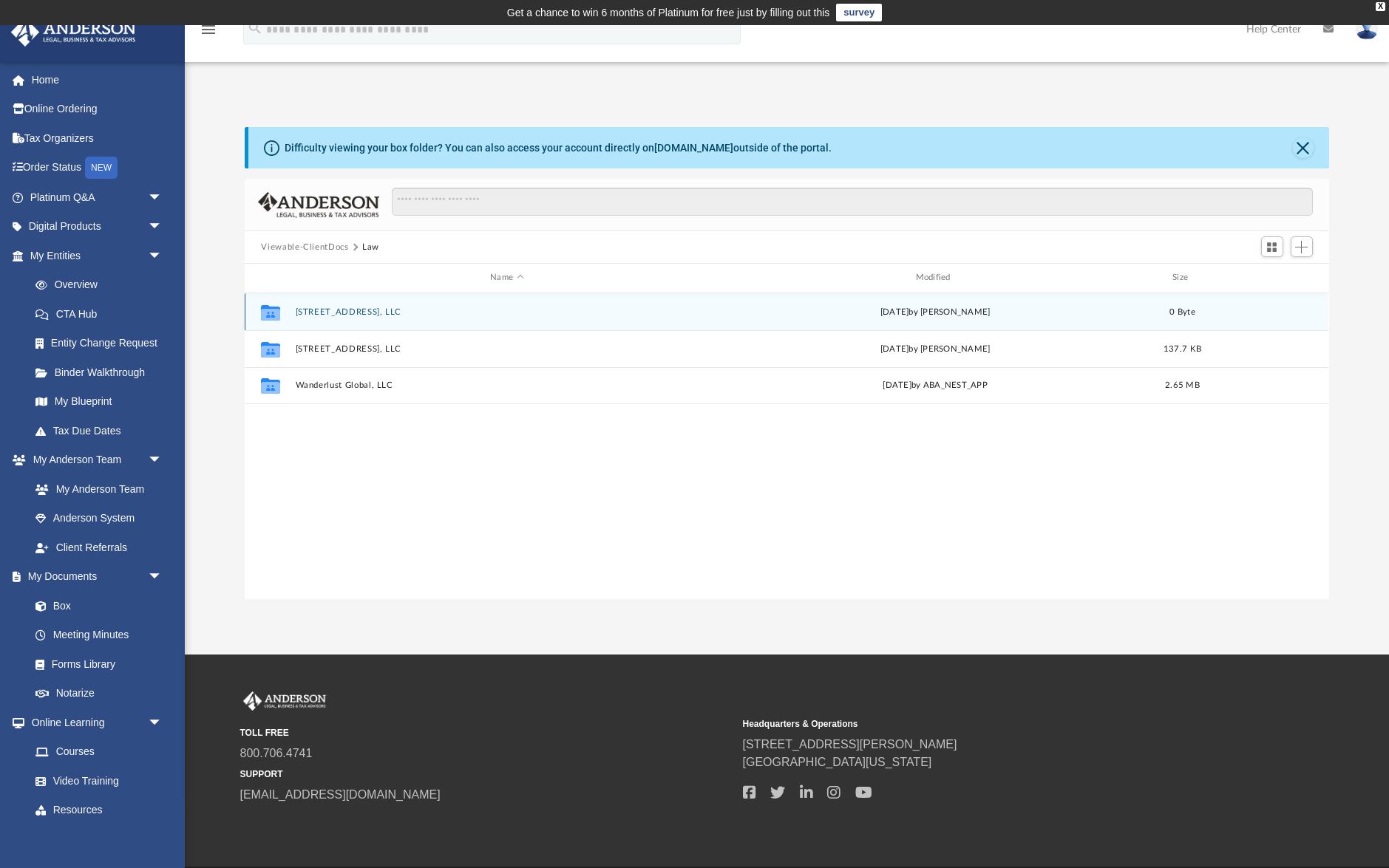
click at [364, 313] on button "[STREET_ADDRESS], LLC" at bounding box center [506, 313] width 422 height 10
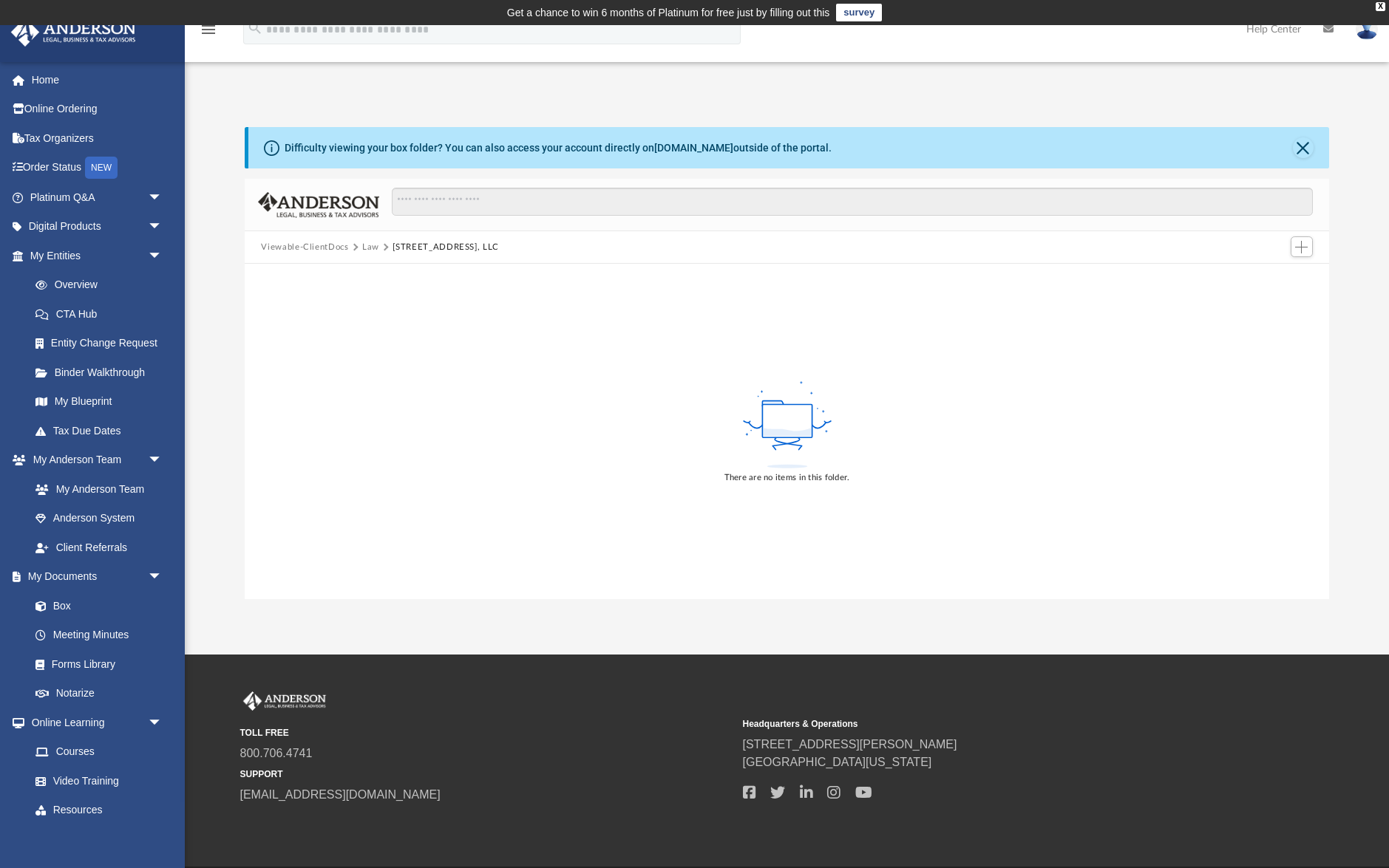
click at [376, 243] on button "Law" at bounding box center [370, 247] width 17 height 13
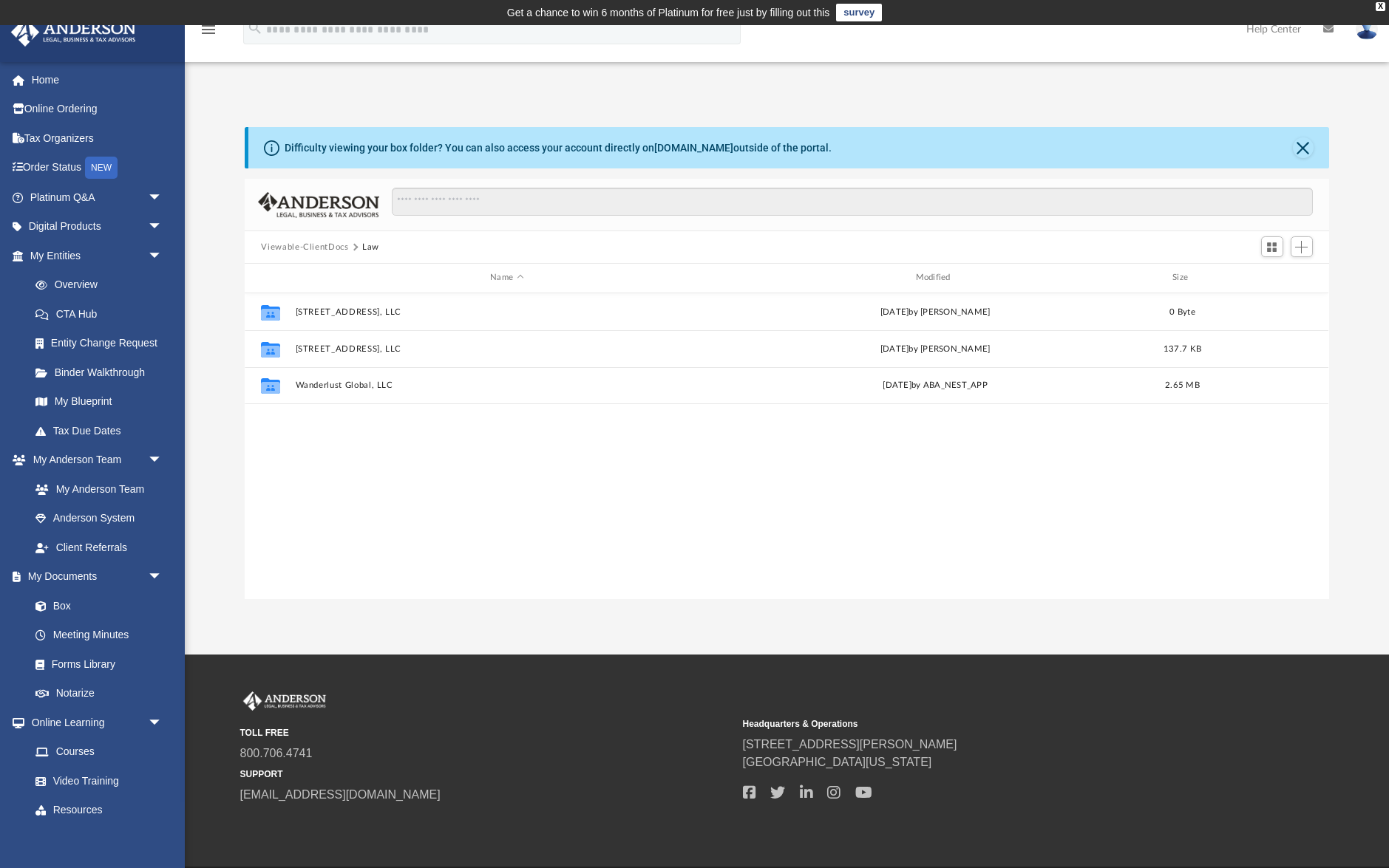
click at [373, 247] on button "Law" at bounding box center [370, 247] width 17 height 13
click at [338, 385] on button "Wanderlust Global, LLC" at bounding box center [506, 385] width 422 height 10
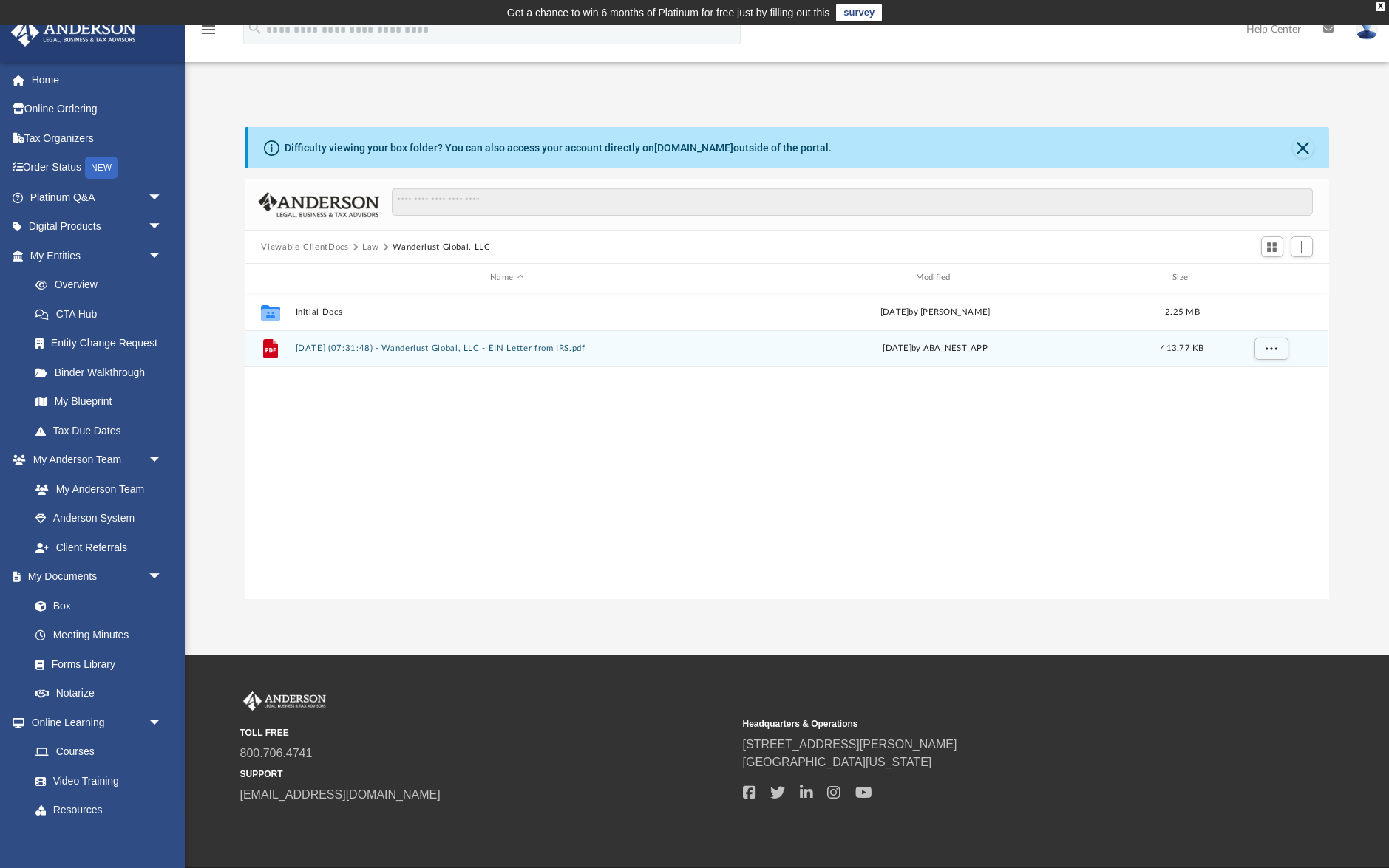
click at [427, 347] on button "2025.06.23 (07:31:48) - Wanderlust Global, LLC - EIN Letter from IRS.pdf" at bounding box center [506, 348] width 422 height 10
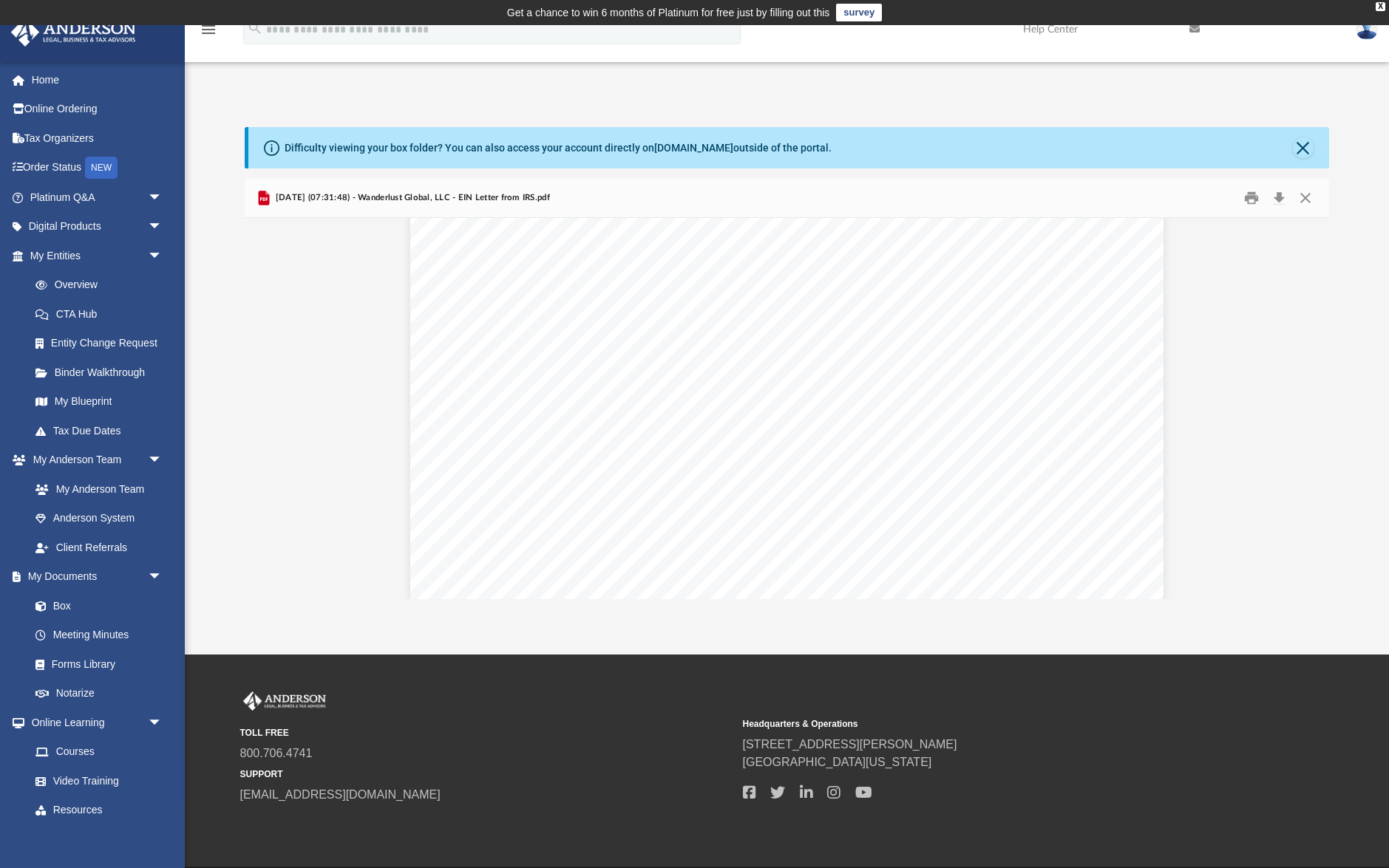
scroll to position [0, 0]
click at [1306, 198] on button "Close" at bounding box center [1305, 198] width 27 height 23
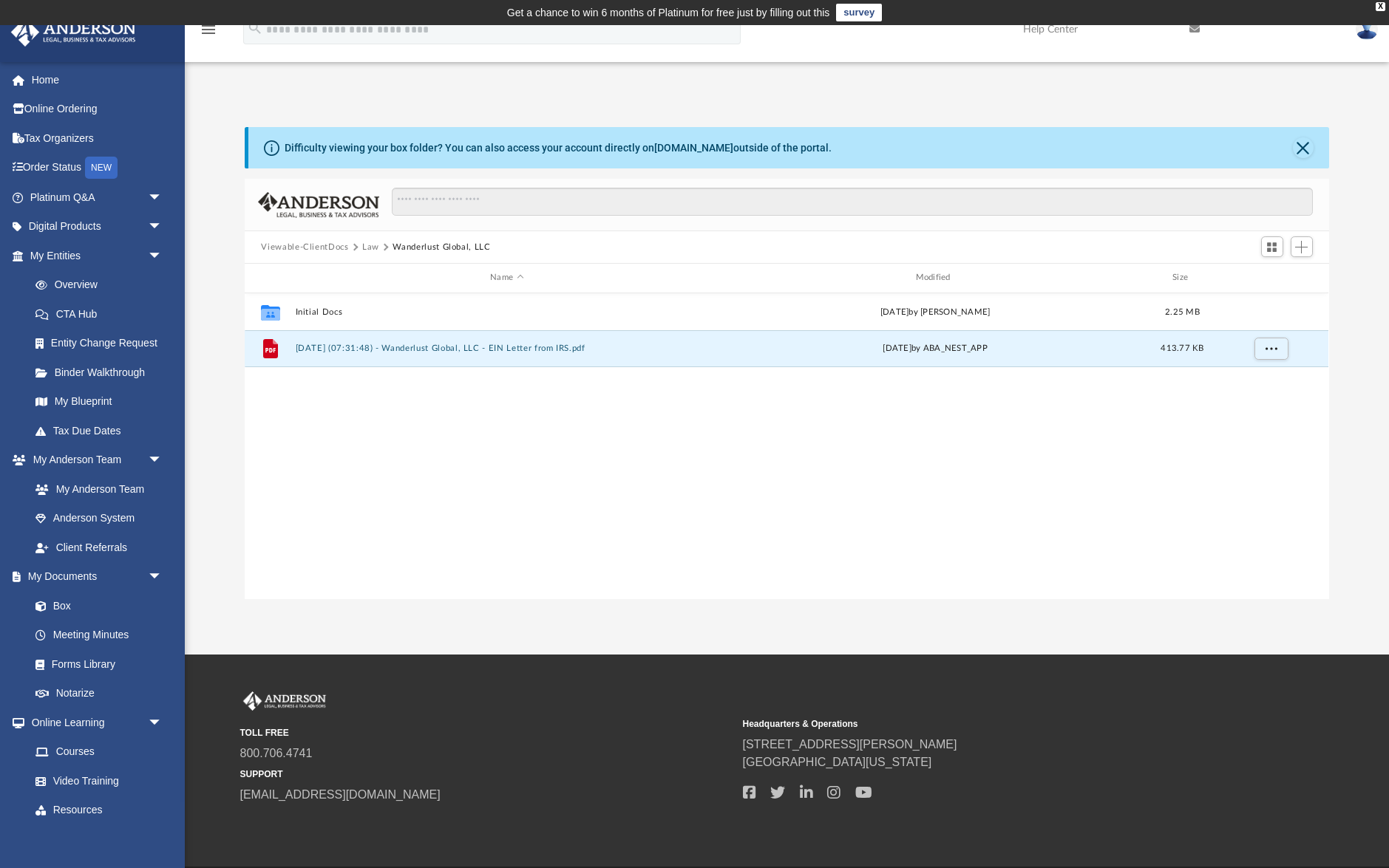
click at [342, 247] on button "Viewable-ClientDocs" at bounding box center [305, 247] width 87 height 13
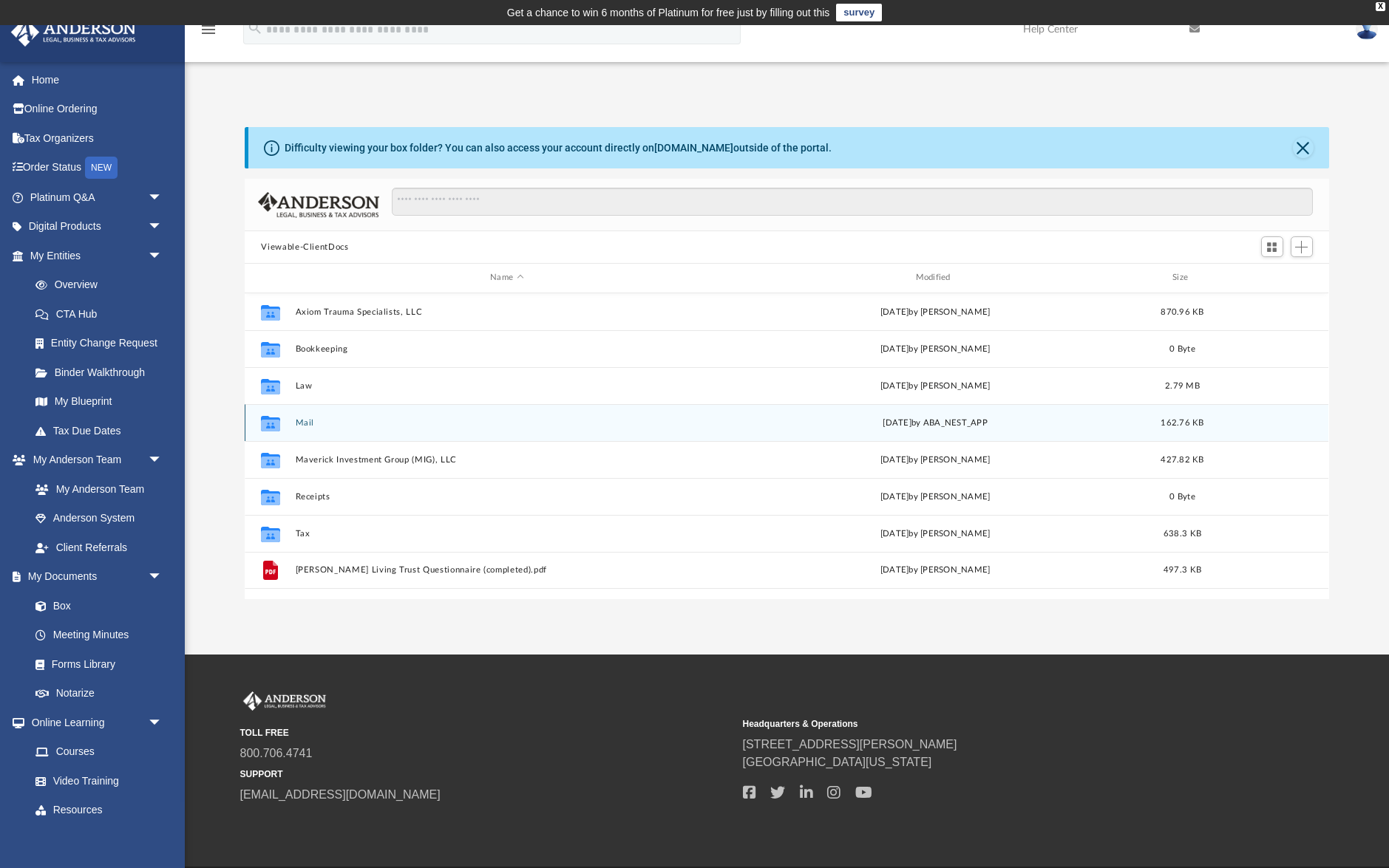
click at [301, 426] on button "Mail" at bounding box center [506, 423] width 422 height 10
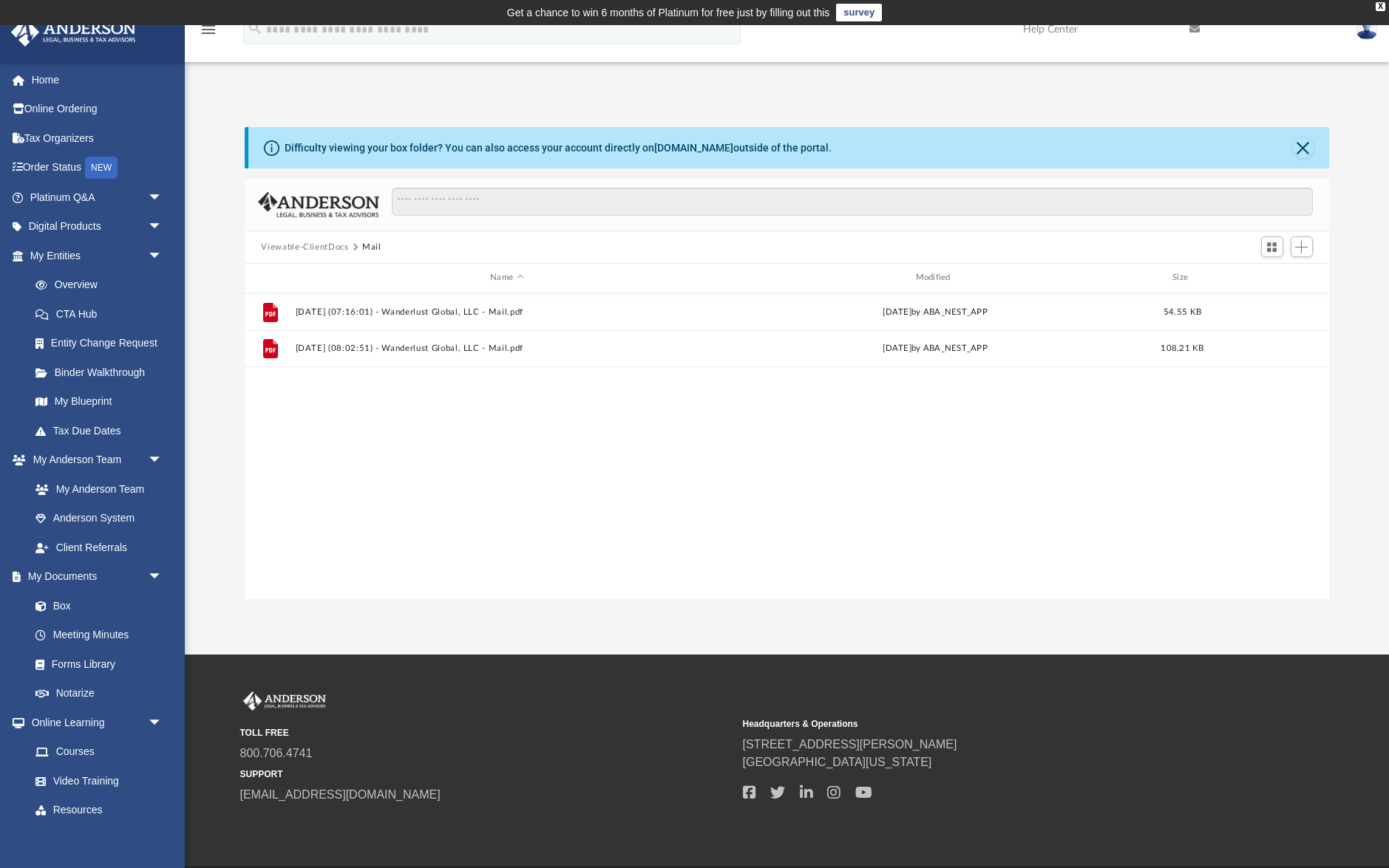
click at [312, 253] on button "Viewable-ClientDocs" at bounding box center [305, 247] width 87 height 13
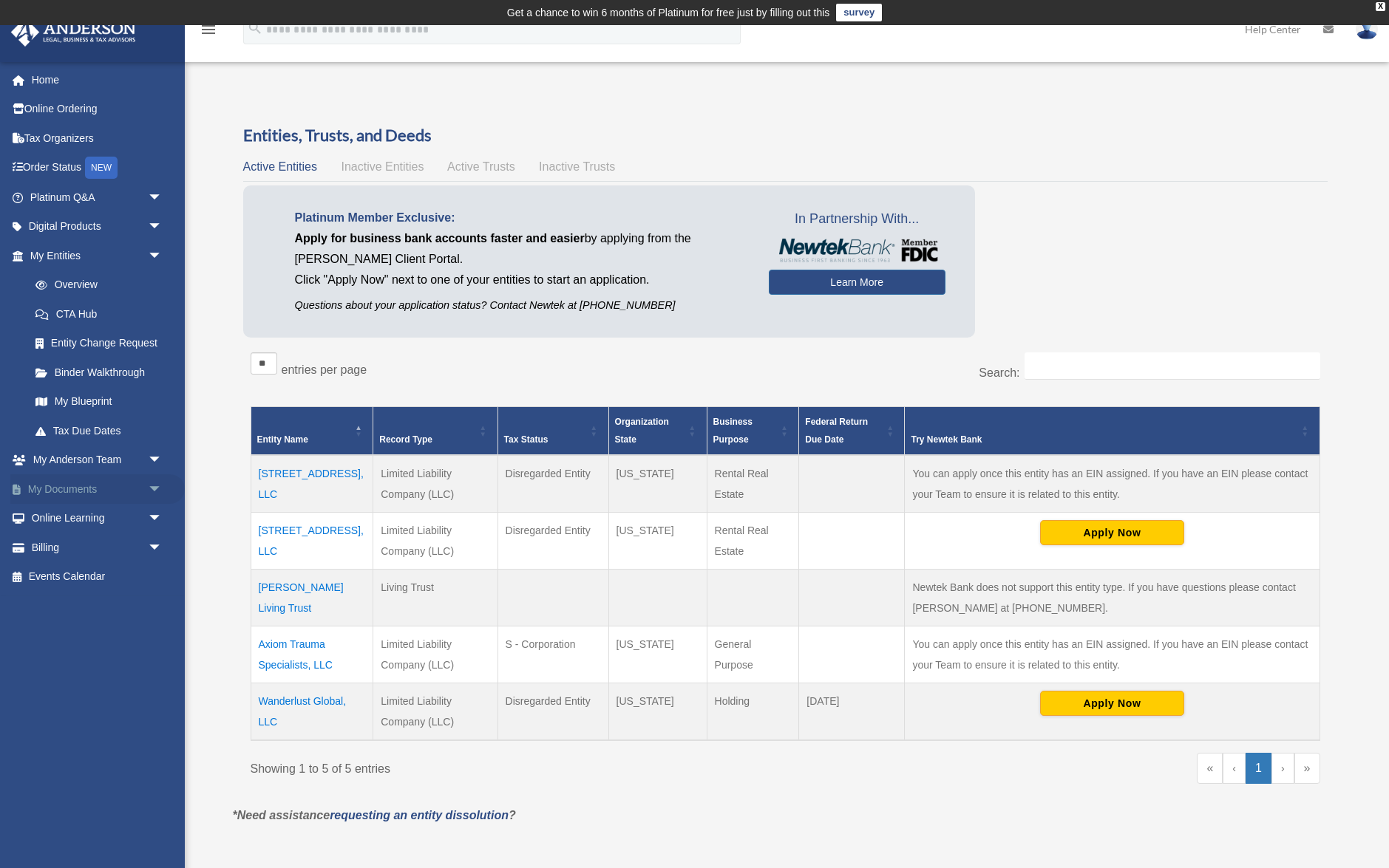
click at [79, 491] on link "My Documents arrow_drop_down" at bounding box center [97, 489] width 174 height 30
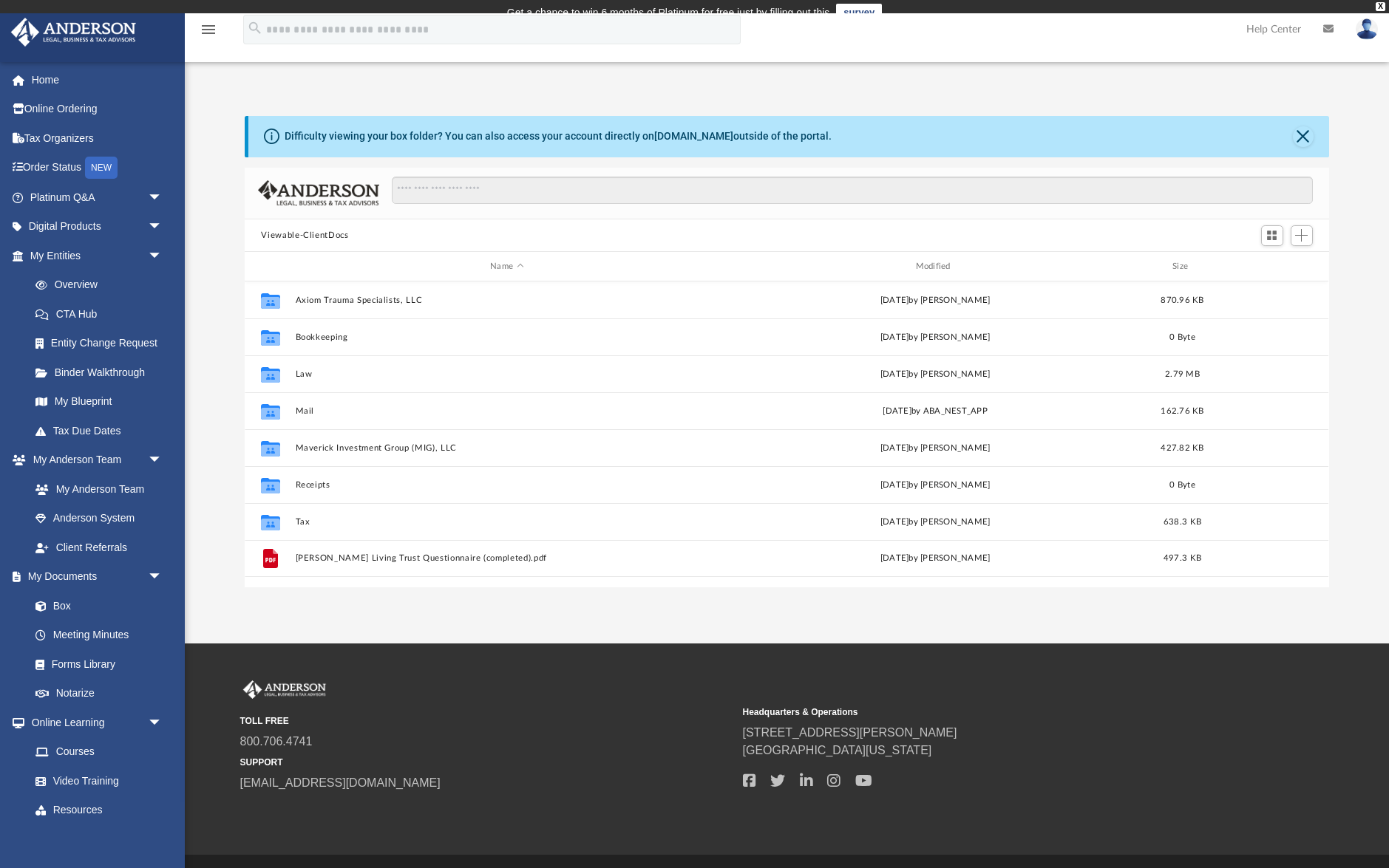
scroll to position [336, 1084]
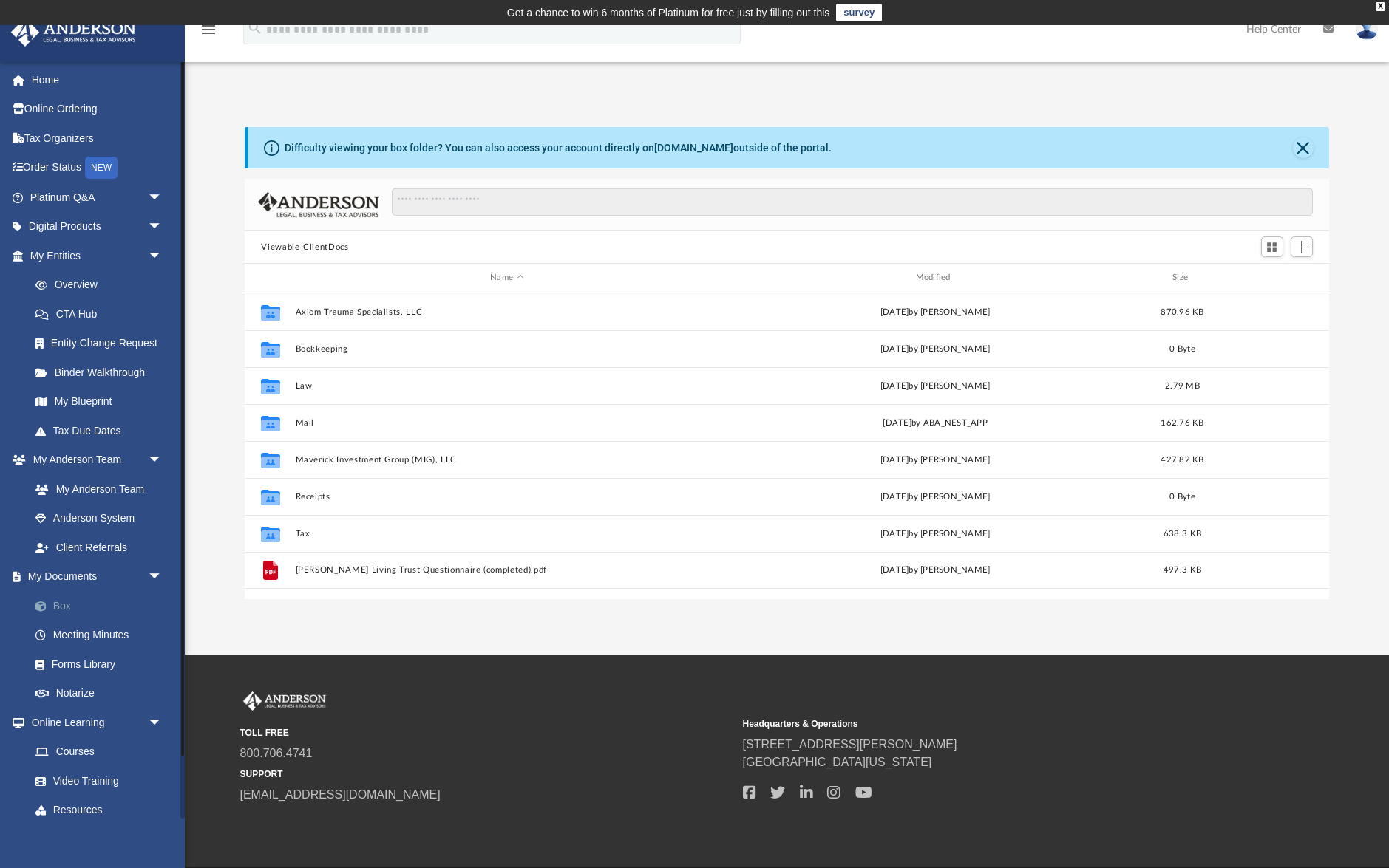
click at [69, 605] on link "Box" at bounding box center [103, 606] width 164 height 30
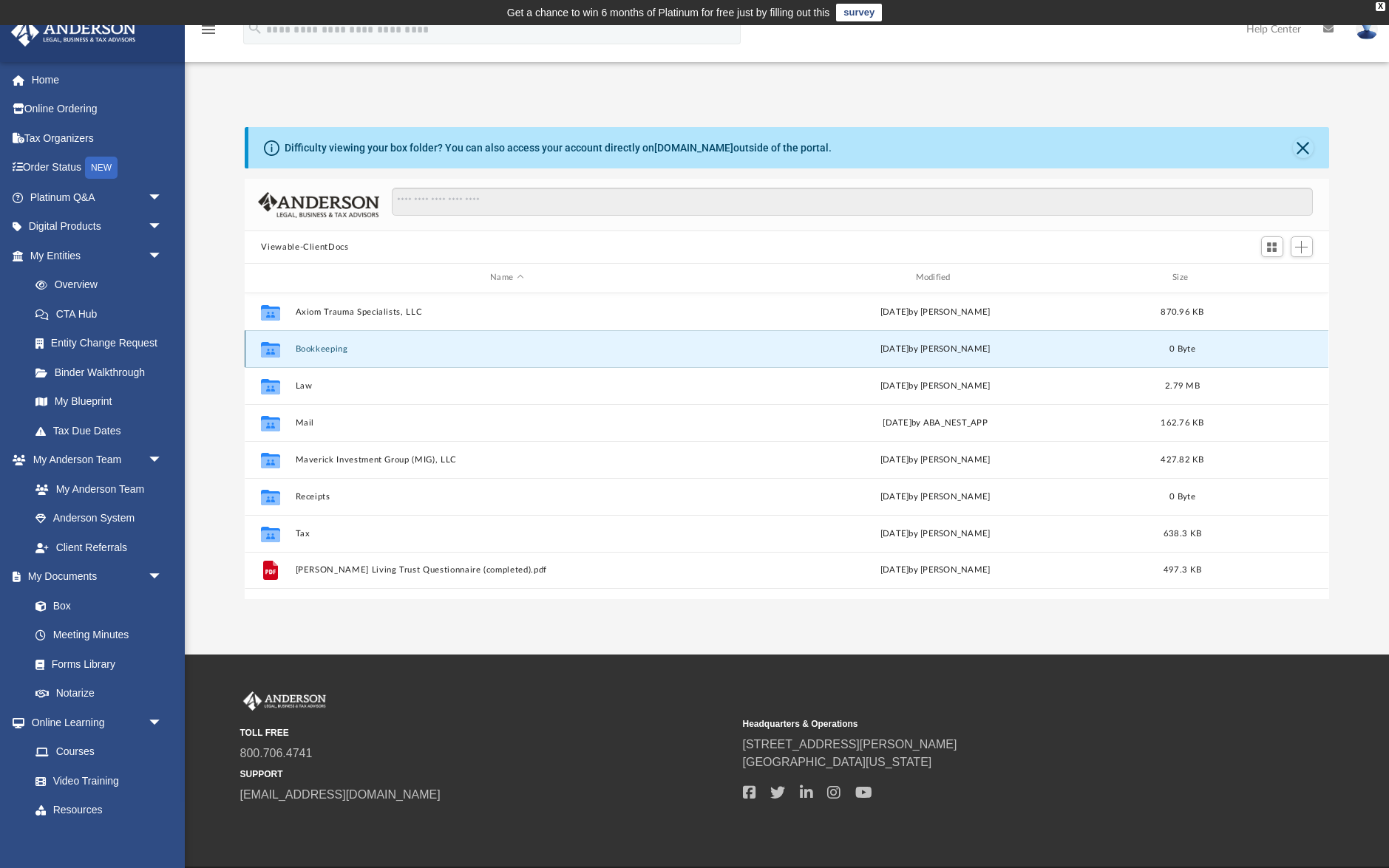
click at [343, 347] on button "Bookkeeping" at bounding box center [506, 349] width 422 height 10
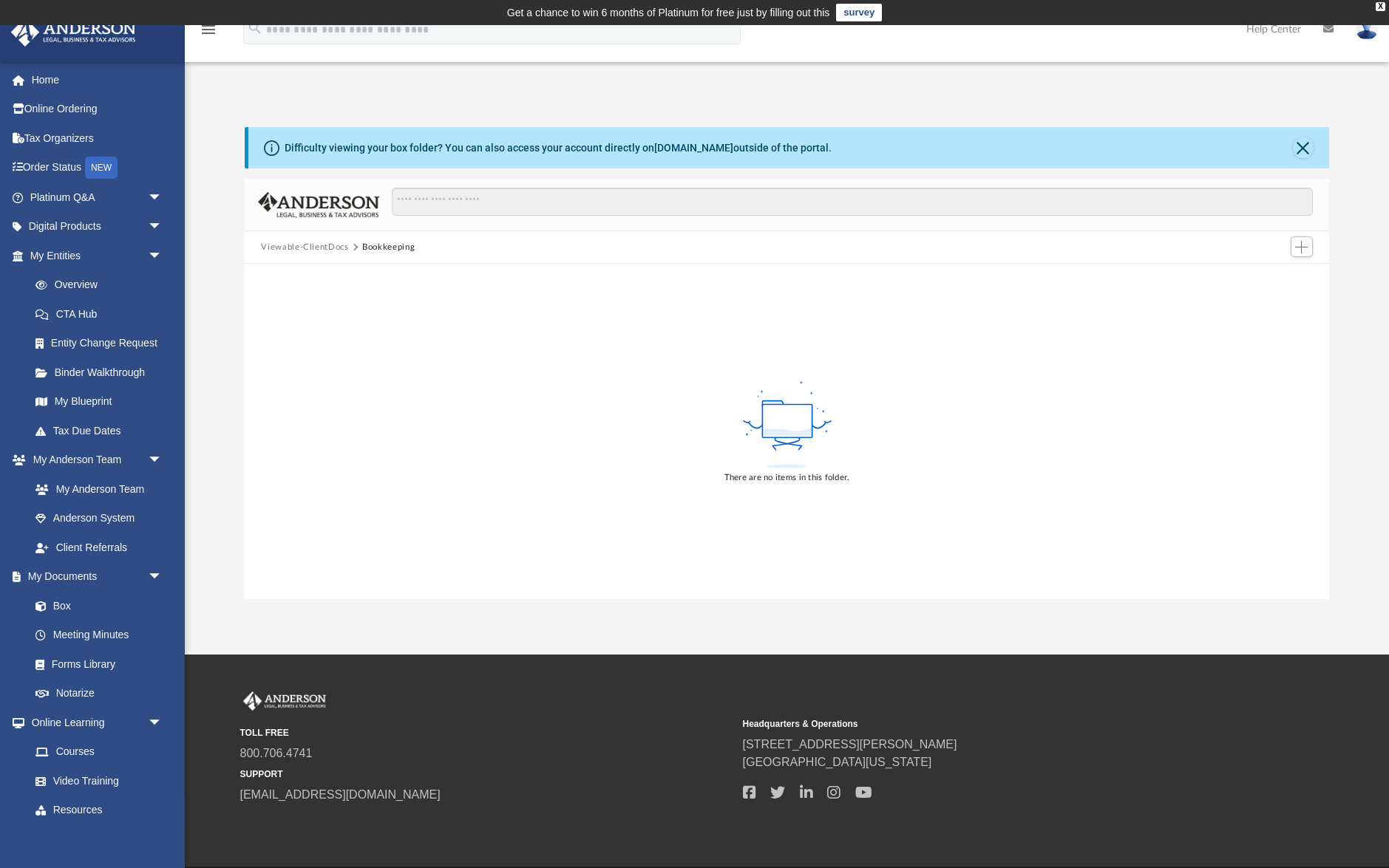
click at [326, 249] on button "Viewable-ClientDocs" at bounding box center [305, 247] width 87 height 13
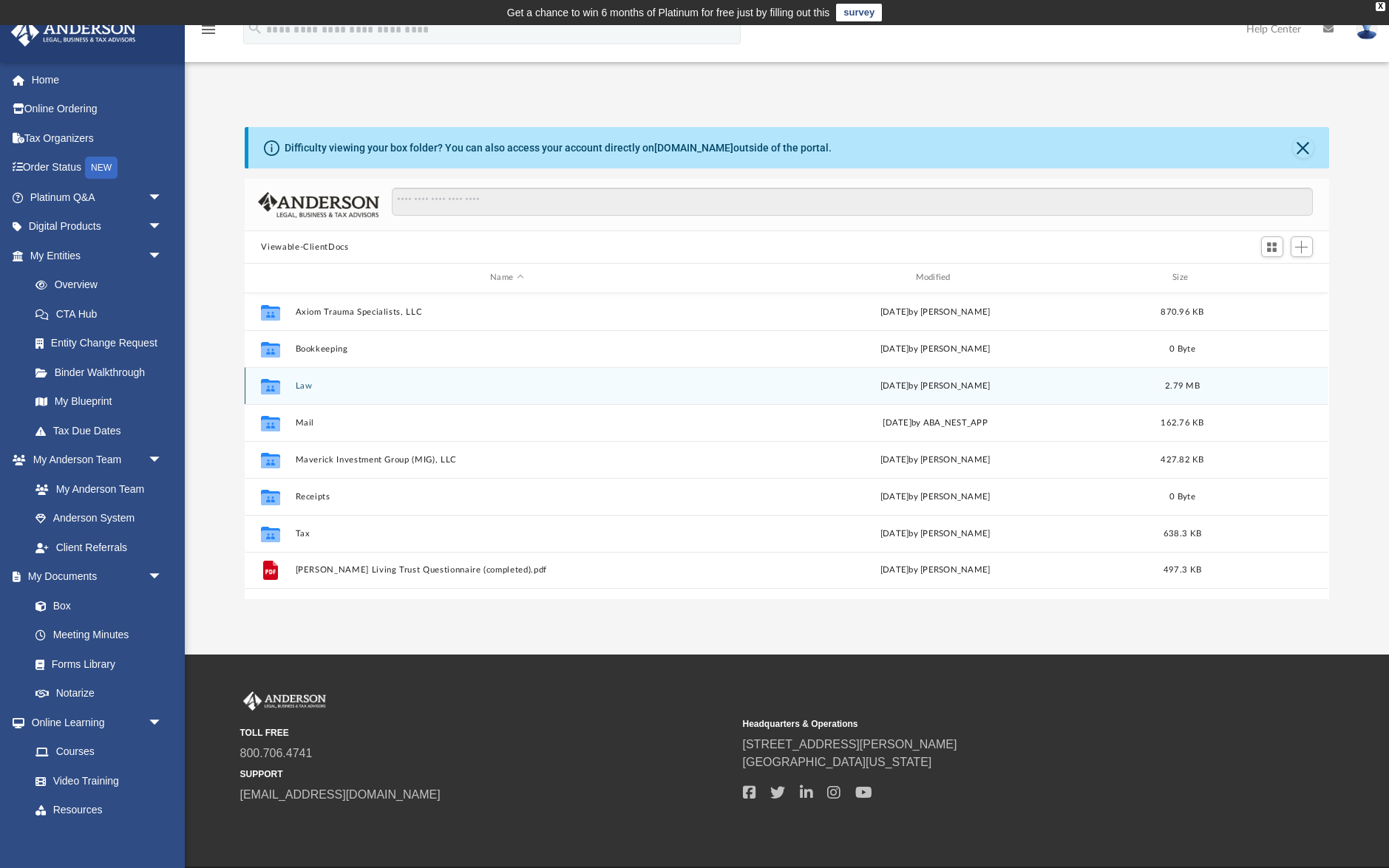
click at [306, 385] on button "Law" at bounding box center [506, 386] width 422 height 10
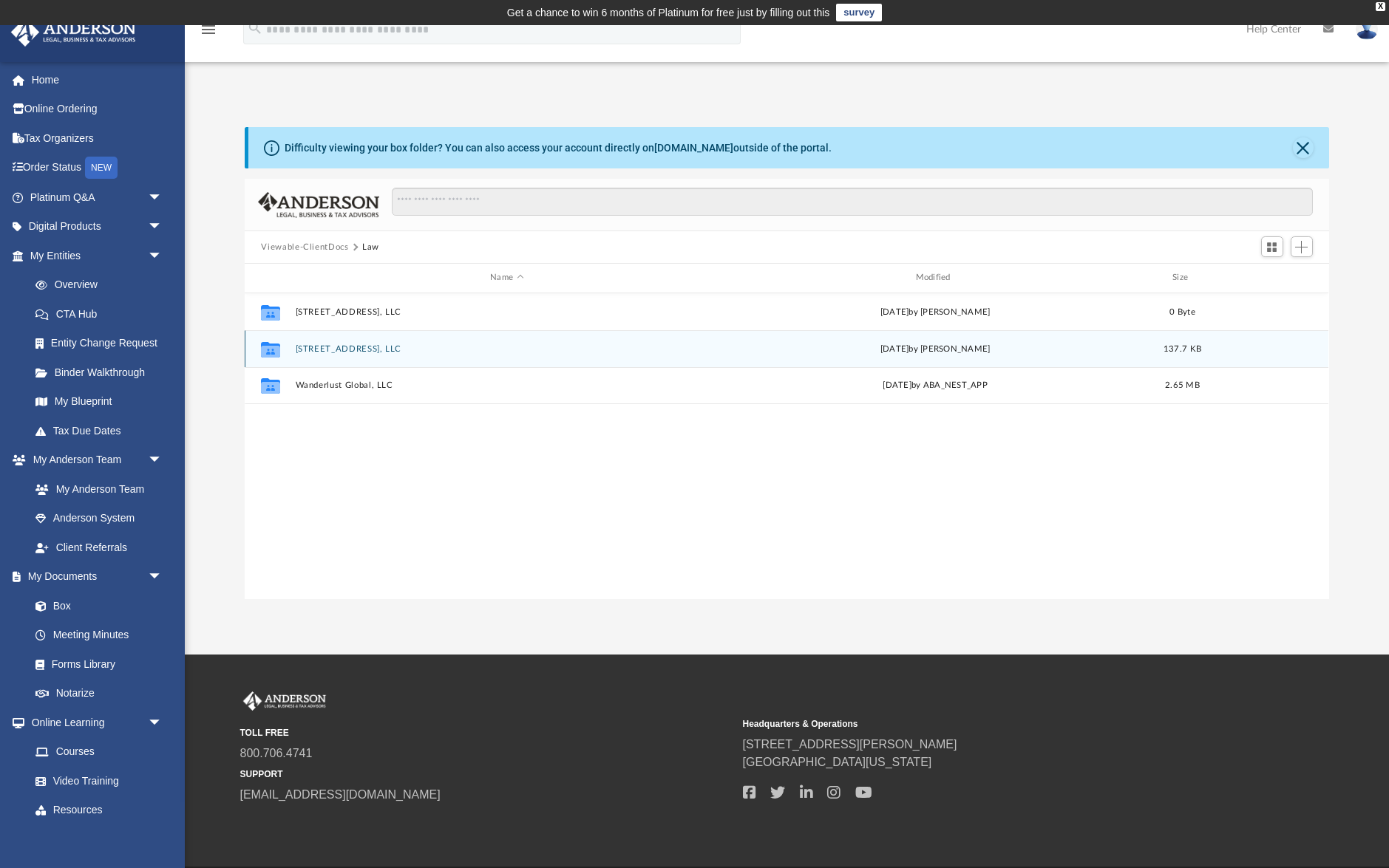
click at [344, 349] on button "5475 Rally Ct, LLC" at bounding box center [506, 349] width 422 height 10
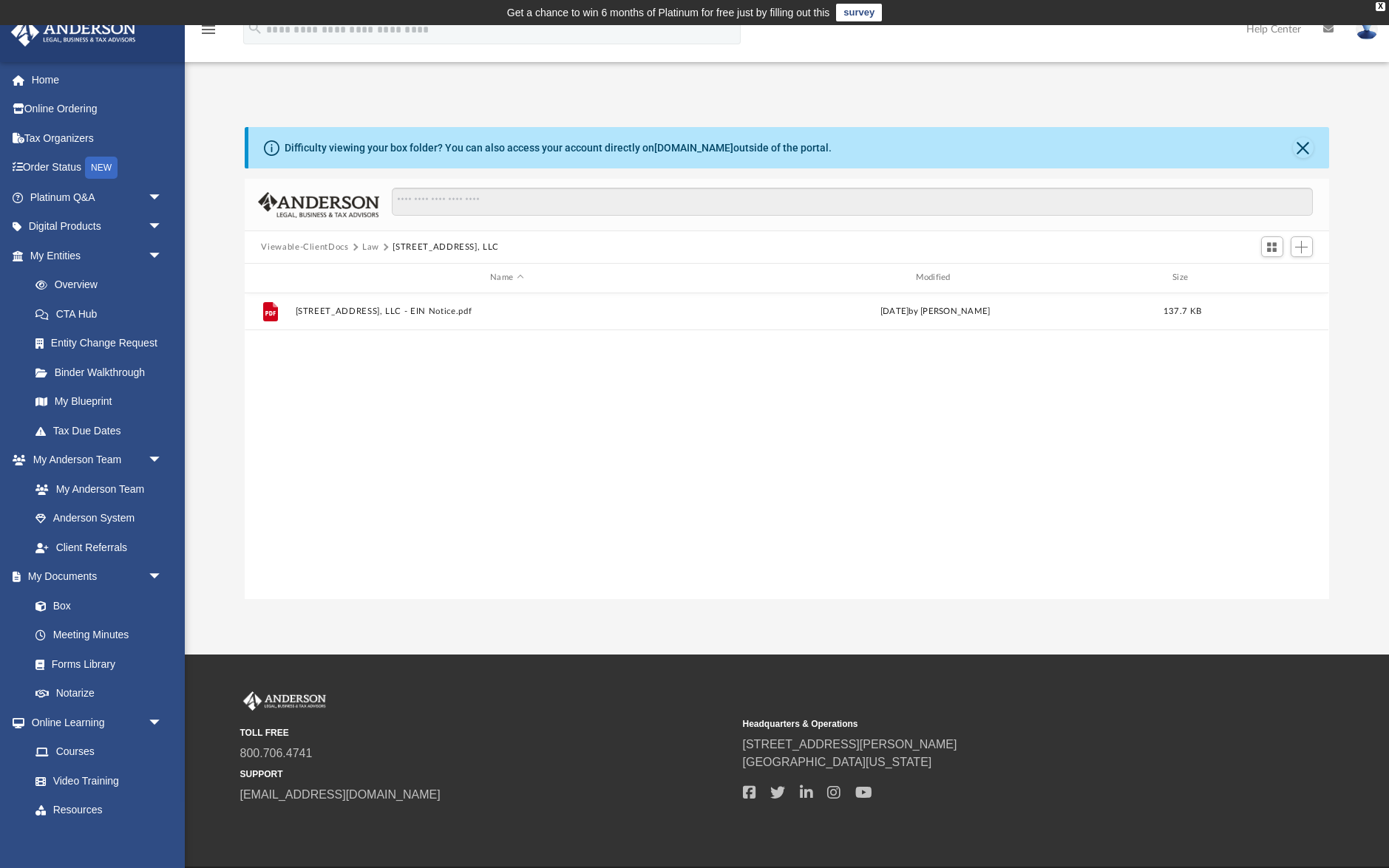
click at [372, 246] on button "Law" at bounding box center [370, 247] width 17 height 13
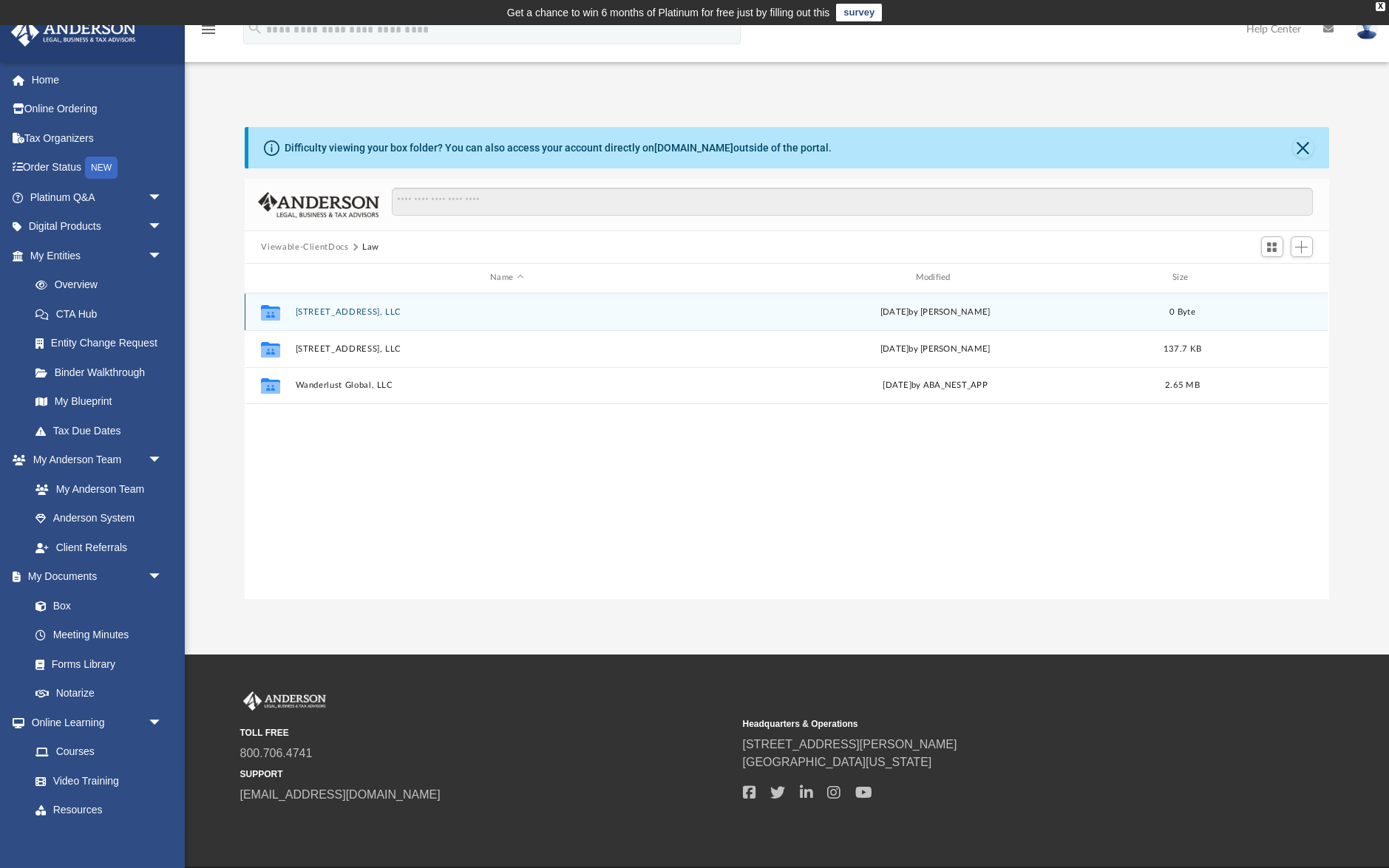
click at [334, 320] on div "Collaborated Folder 4206 Mango Ct, LLC today by Zoe Doyle 0 Byte" at bounding box center [786, 312] width 1084 height 37
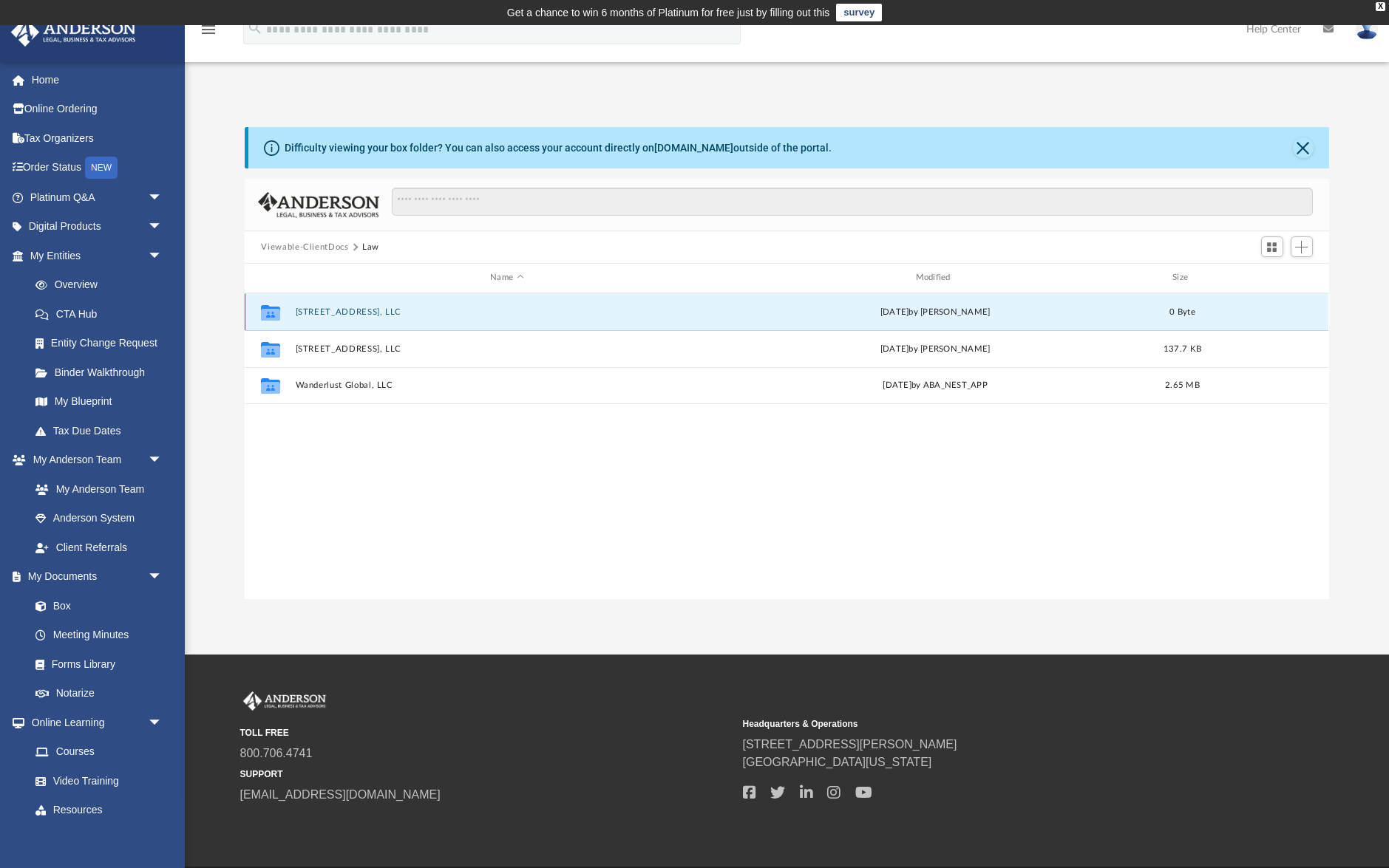
click at [342, 311] on button "4206 Mango Ct, LLC" at bounding box center [506, 313] width 422 height 10
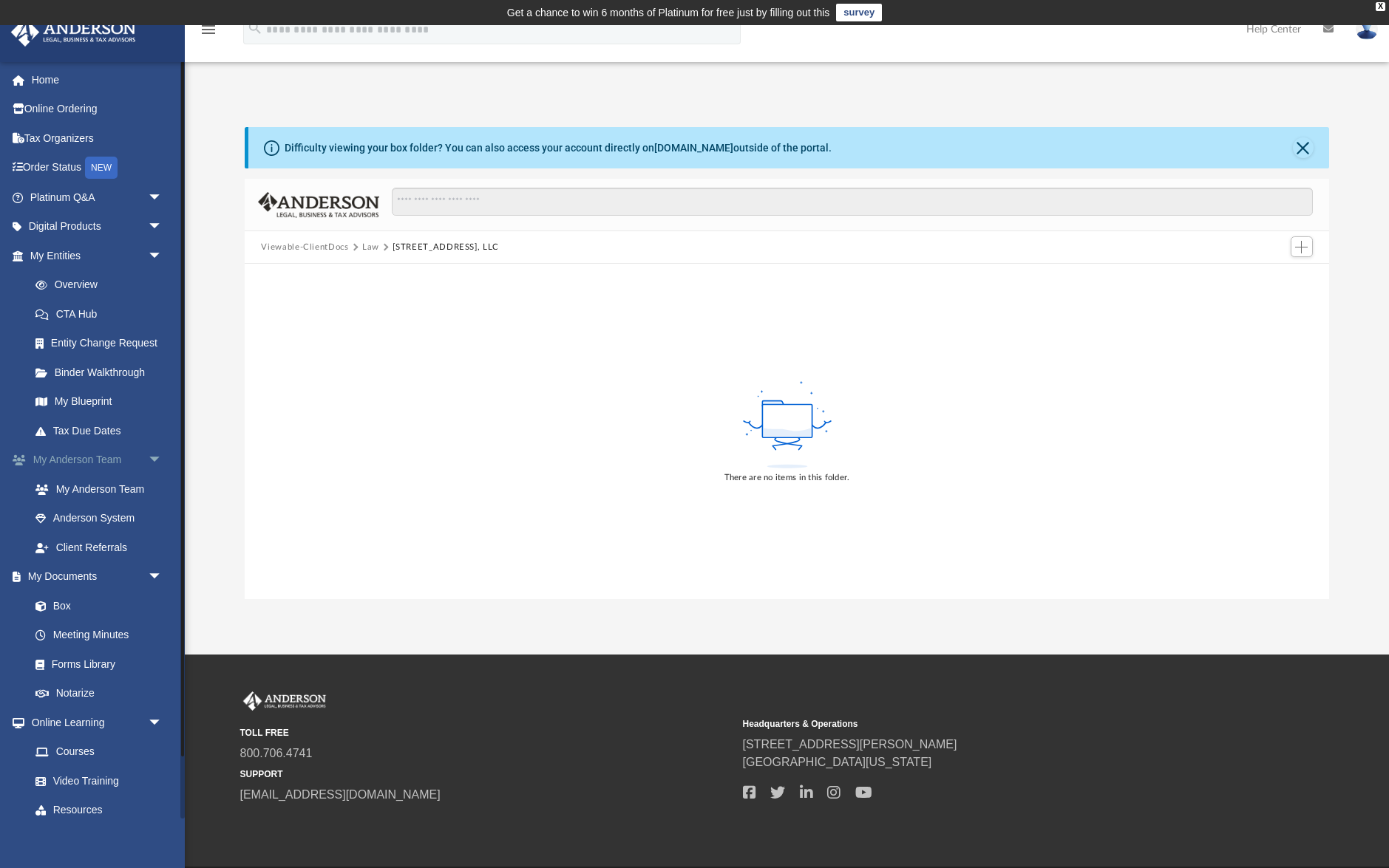
click at [156, 459] on span "arrow_drop_down" at bounding box center [163, 460] width 30 height 30
click at [156, 459] on span "arrow_drop_up" at bounding box center [163, 460] width 30 height 30
click at [110, 479] on link "My Anderson Team" at bounding box center [103, 489] width 164 height 30
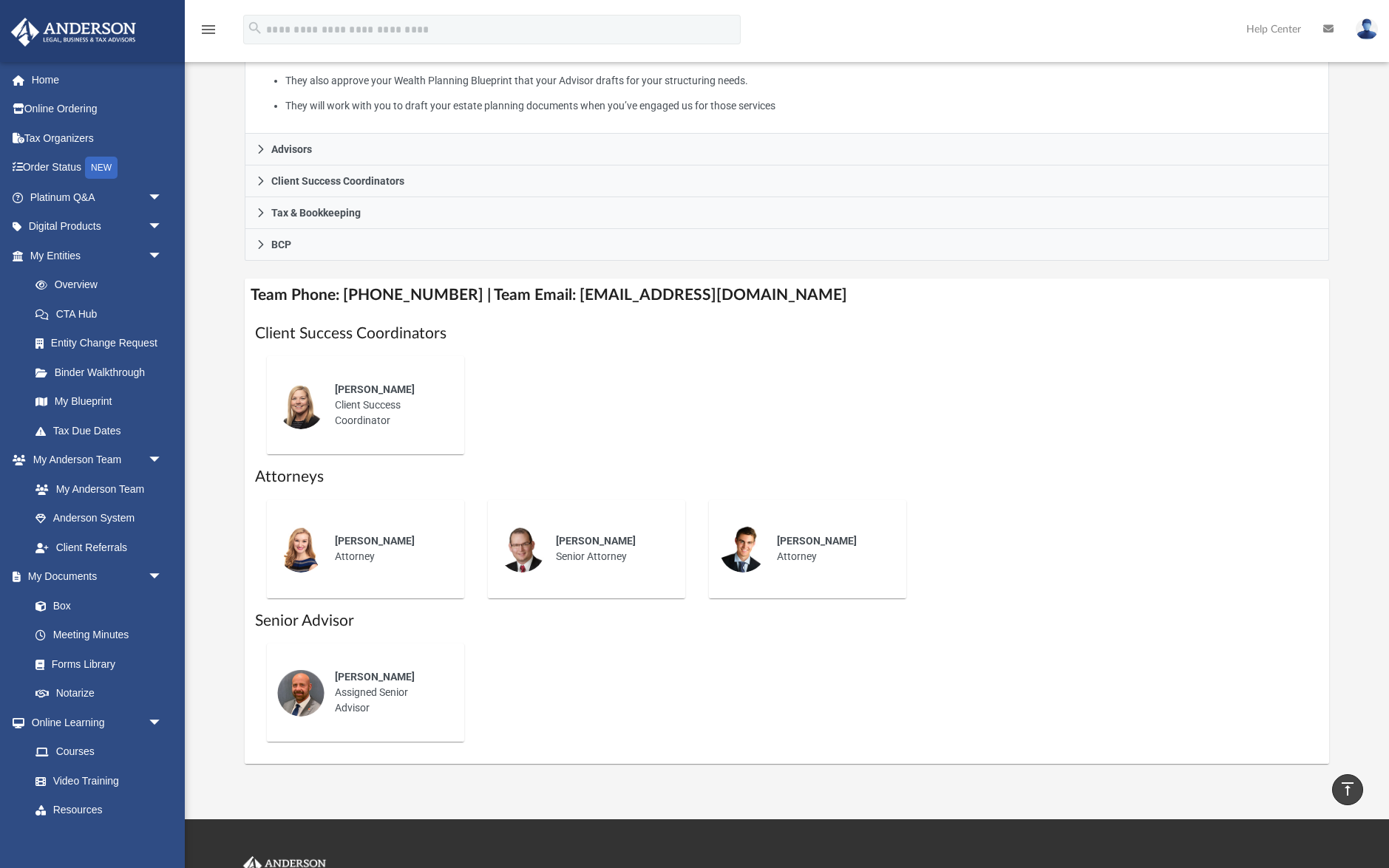
scroll to position [380, 0]
click at [129, 508] on link "Anderson System" at bounding box center [103, 518] width 164 height 30
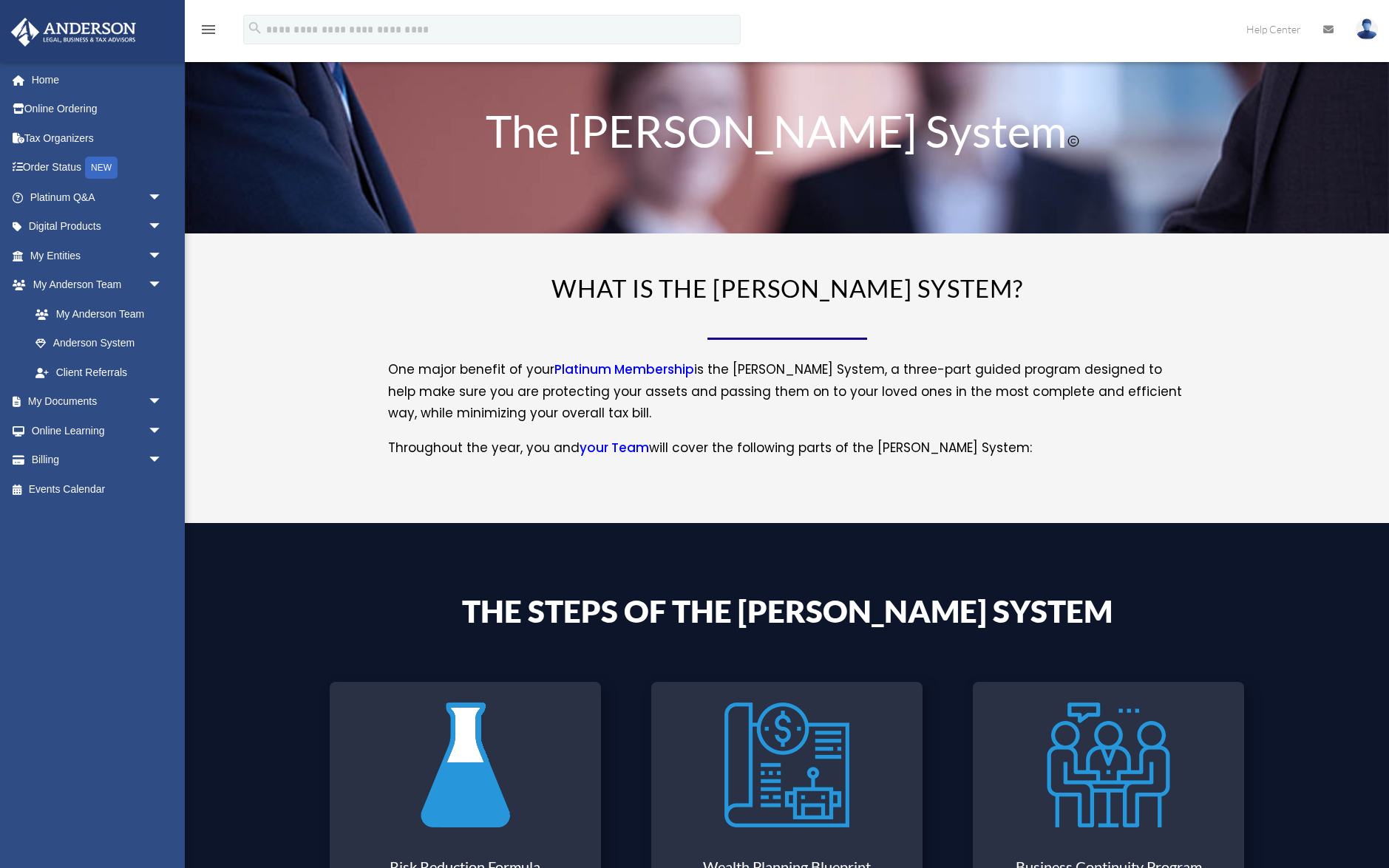
scroll to position [261, 0]
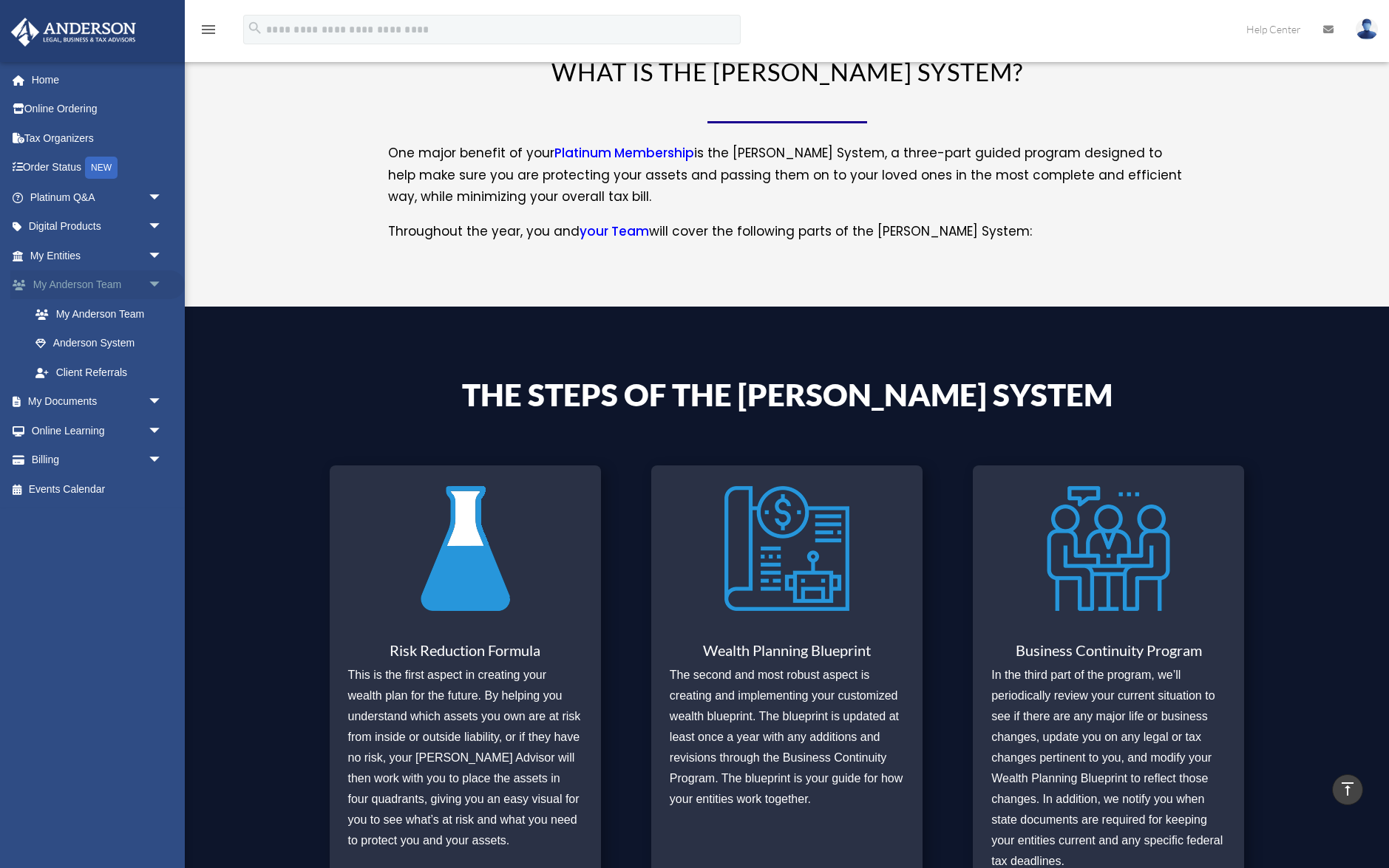
click at [159, 280] on span "arrow_drop_down" at bounding box center [163, 285] width 30 height 30
click at [75, 261] on link "My Entities arrow_drop_down" at bounding box center [97, 255] width 174 height 30
click at [64, 172] on link "Order Status NEW" at bounding box center [97, 168] width 174 height 30
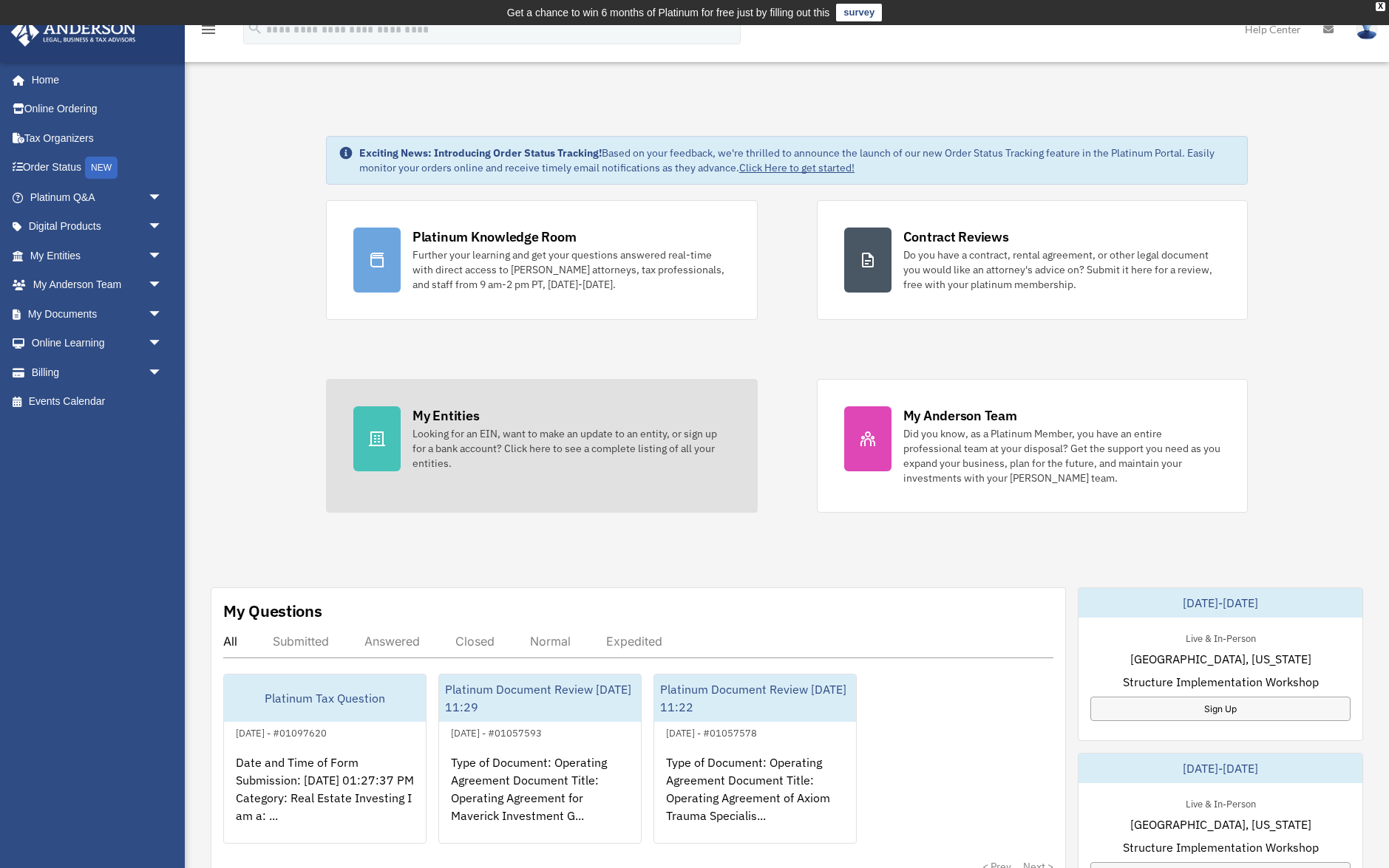
click at [447, 428] on div "Looking for an EIN, want to make an update to an entity, or sign up for a bank …" at bounding box center [571, 449] width 317 height 45
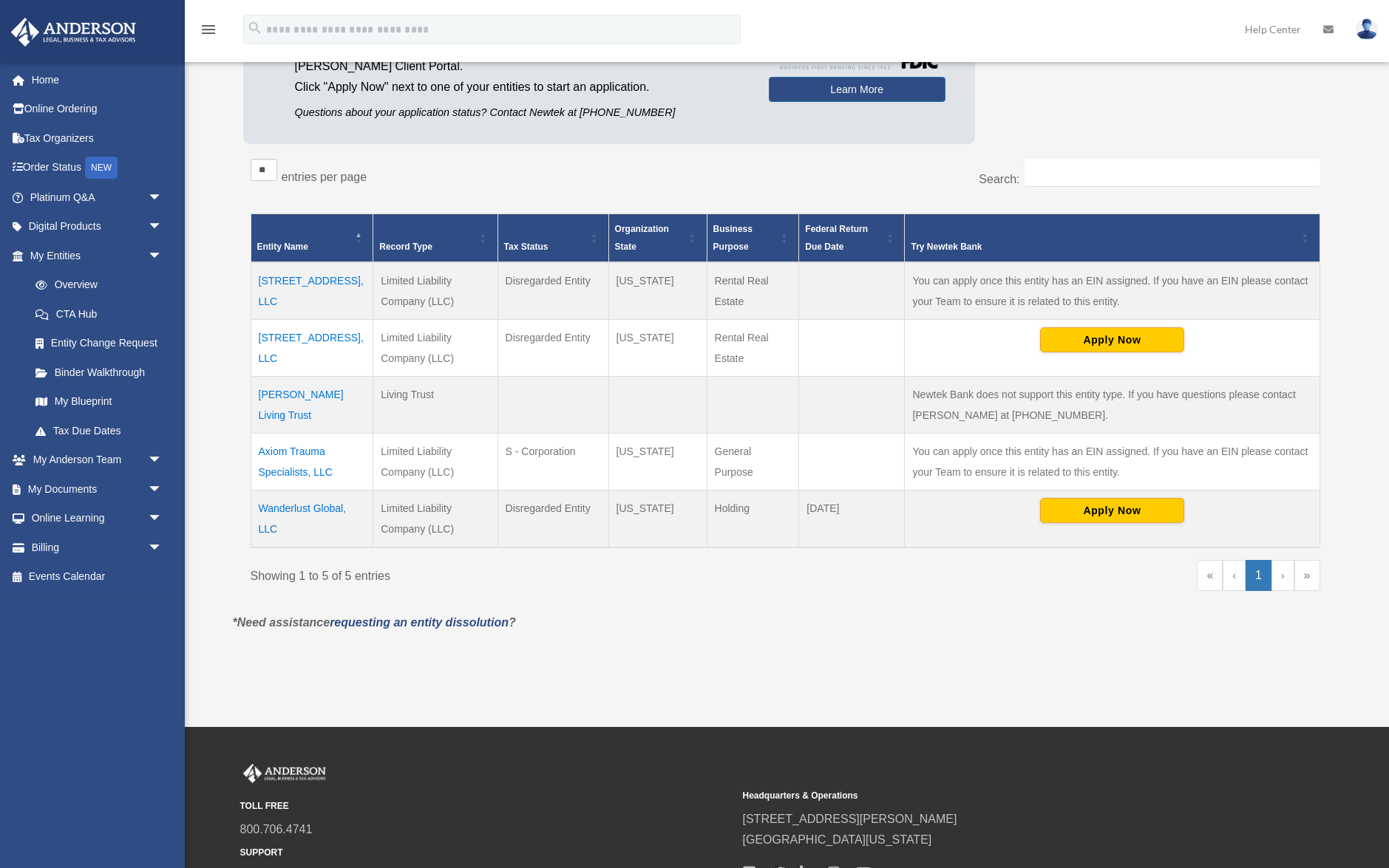
scroll to position [196, 0]
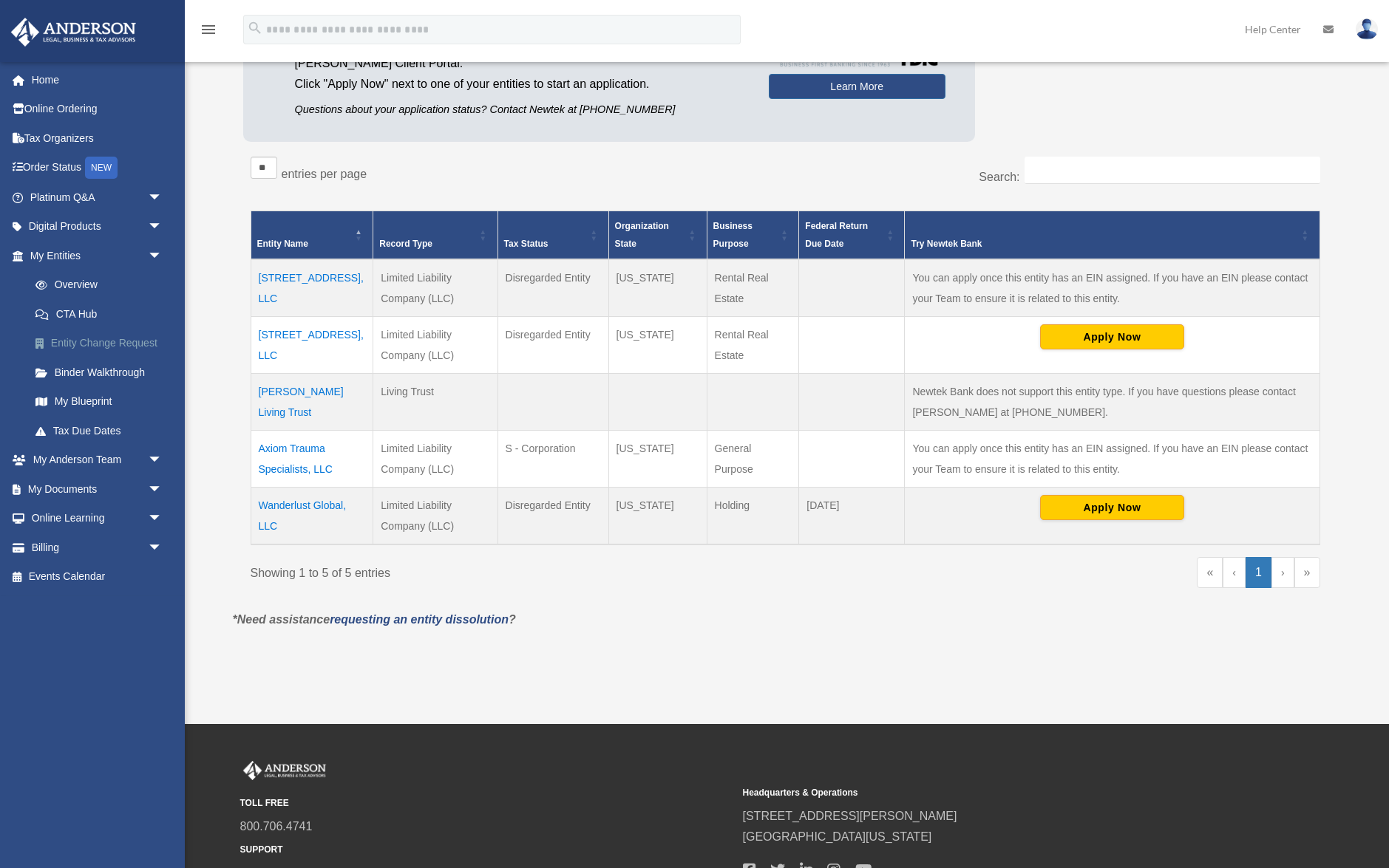
click at [148, 338] on link "Entity Change Request" at bounding box center [103, 343] width 164 height 30
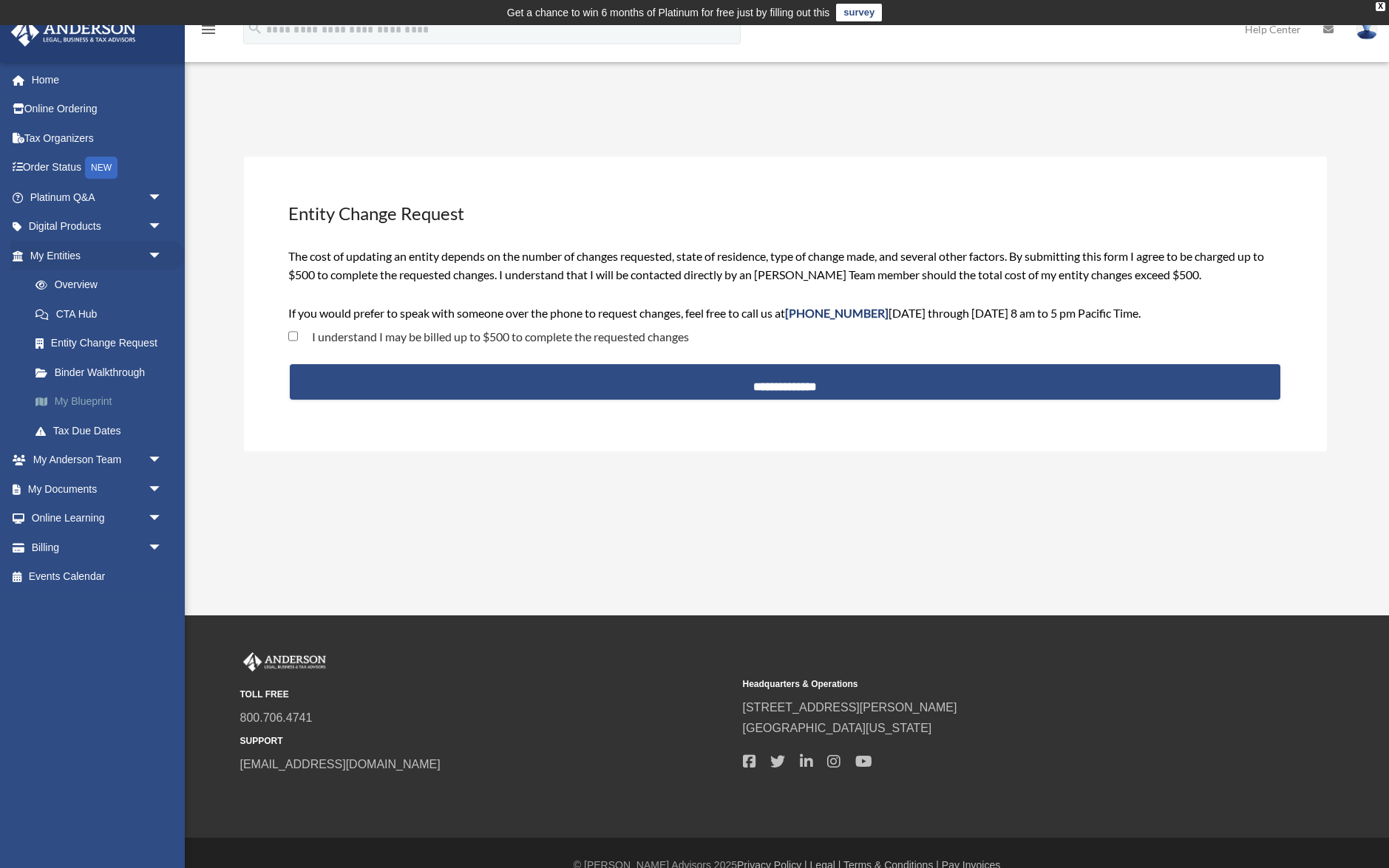
click at [104, 402] on link "My Blueprint" at bounding box center [103, 402] width 164 height 30
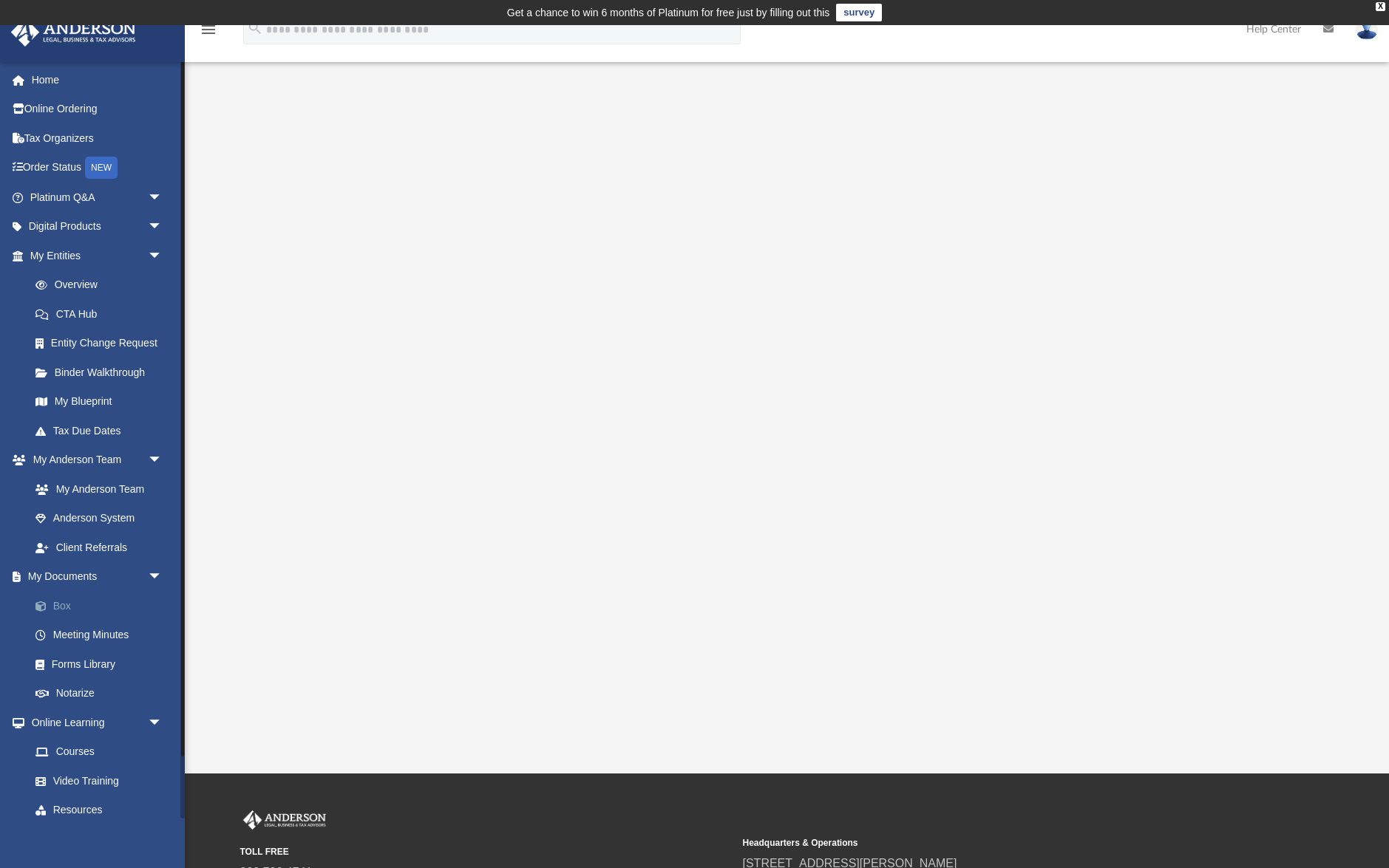
click at [94, 609] on link "Box" at bounding box center [103, 606] width 164 height 30
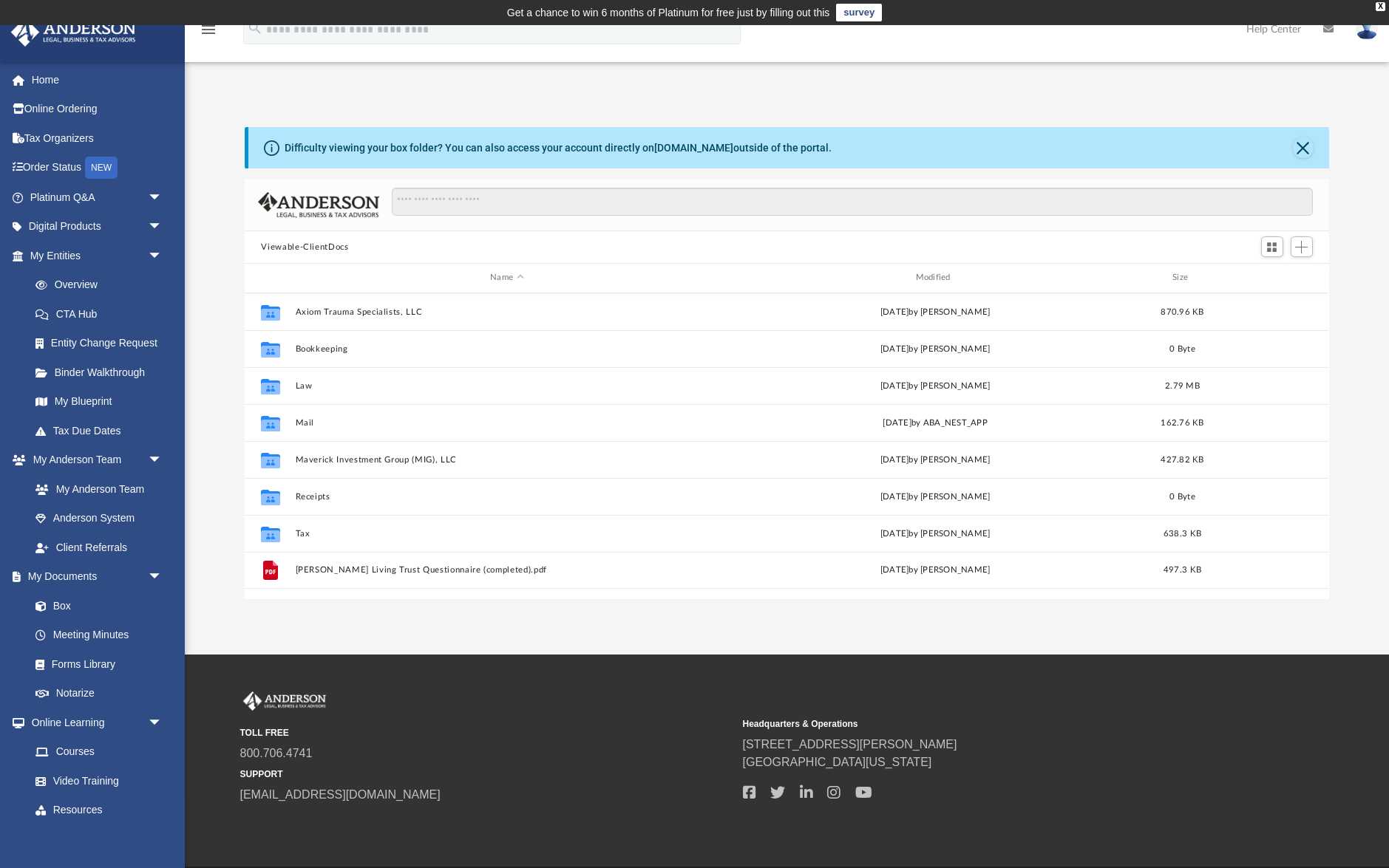
scroll to position [336, 1084]
